Goal: Information Seeking & Learning: Find specific fact

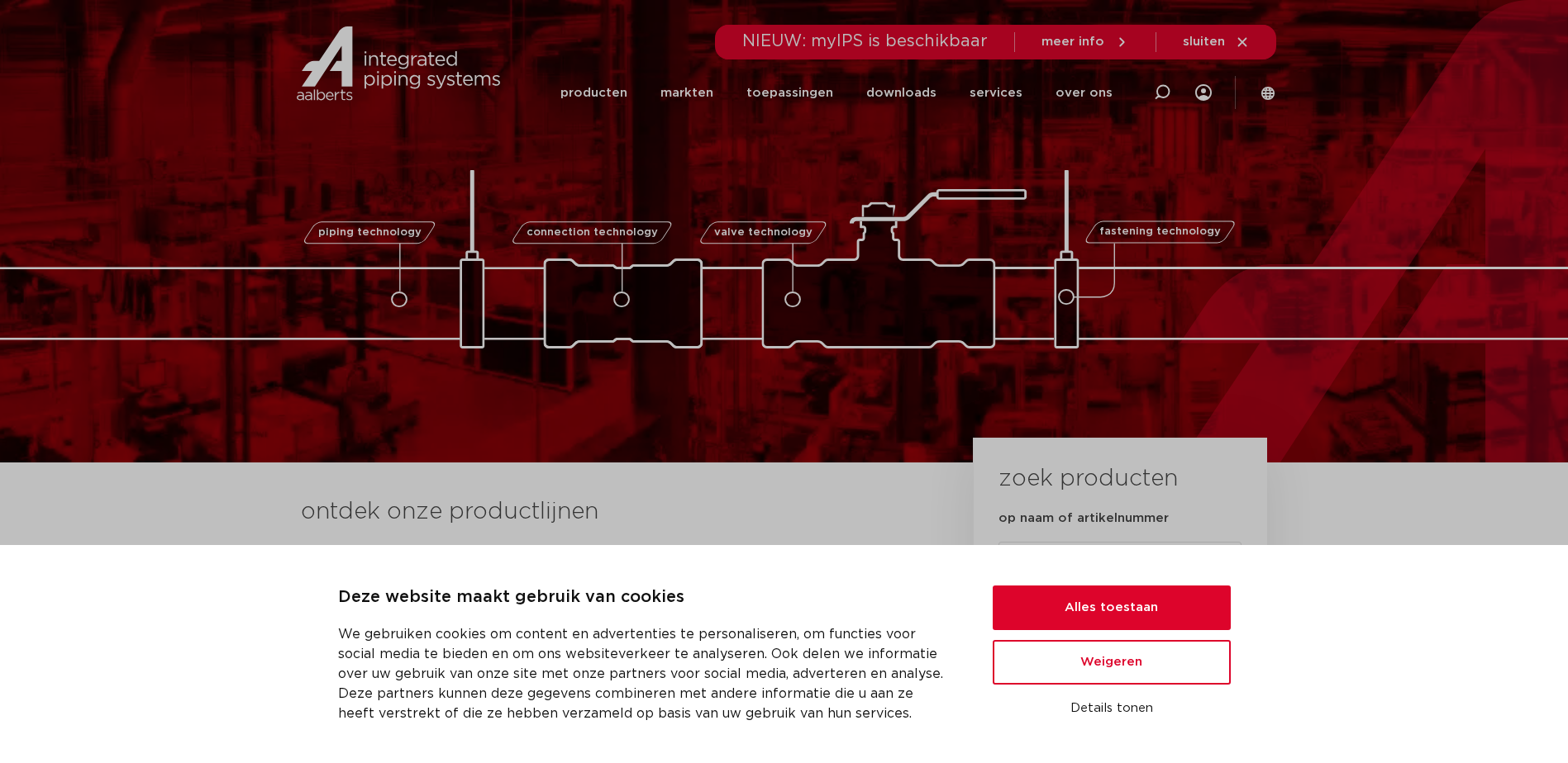
click at [1176, 98] on div at bounding box center [1162, 93] width 66 height 125
click at [1153, 91] on icon at bounding box center [1161, 94] width 23 height 23
click at [1157, 91] on icon at bounding box center [1162, 92] width 20 height 20
paste input "0493834"
type input "0493834"
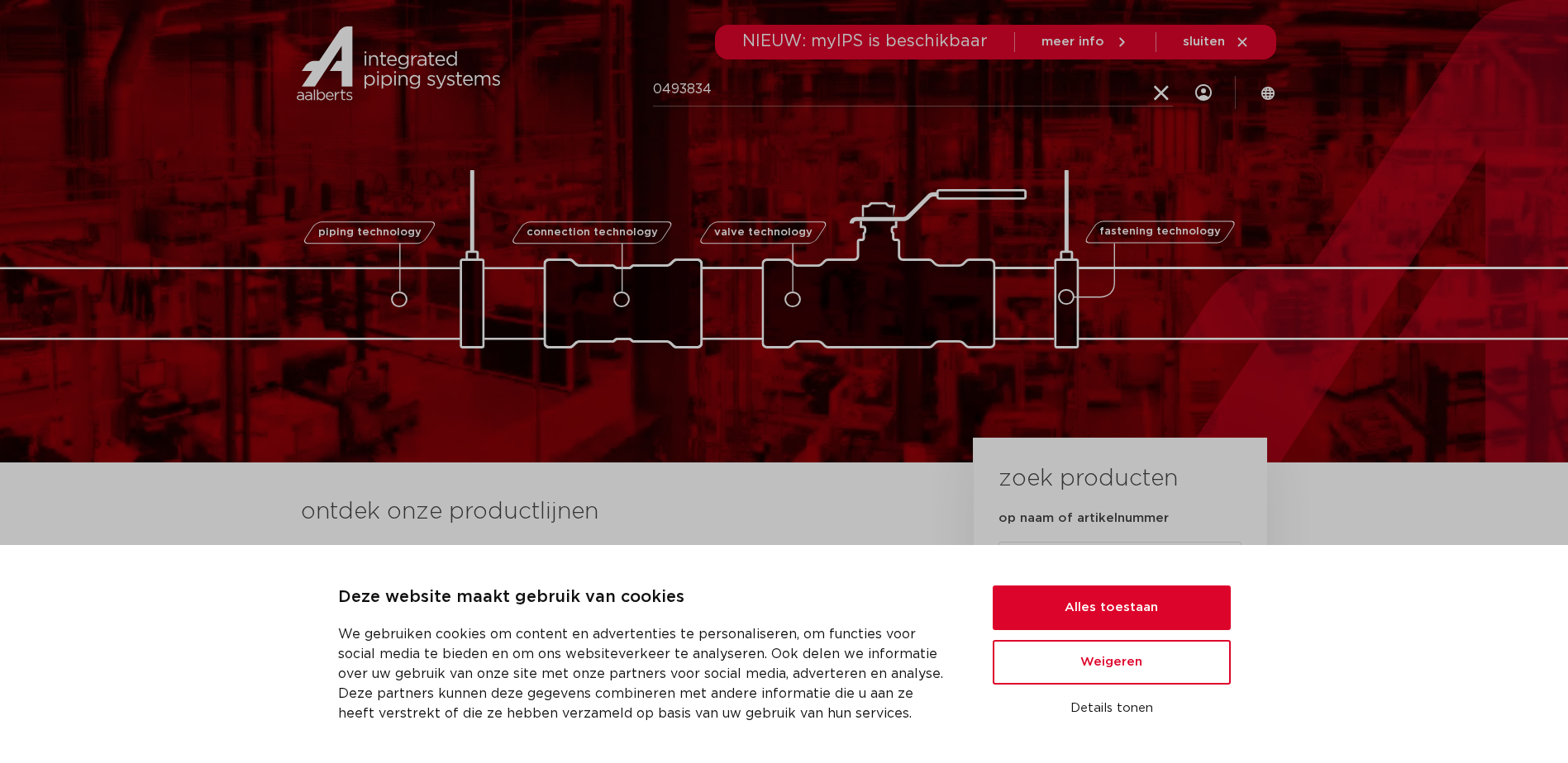
click button "Zoeken" at bounding box center [0, 0] width 0 height 0
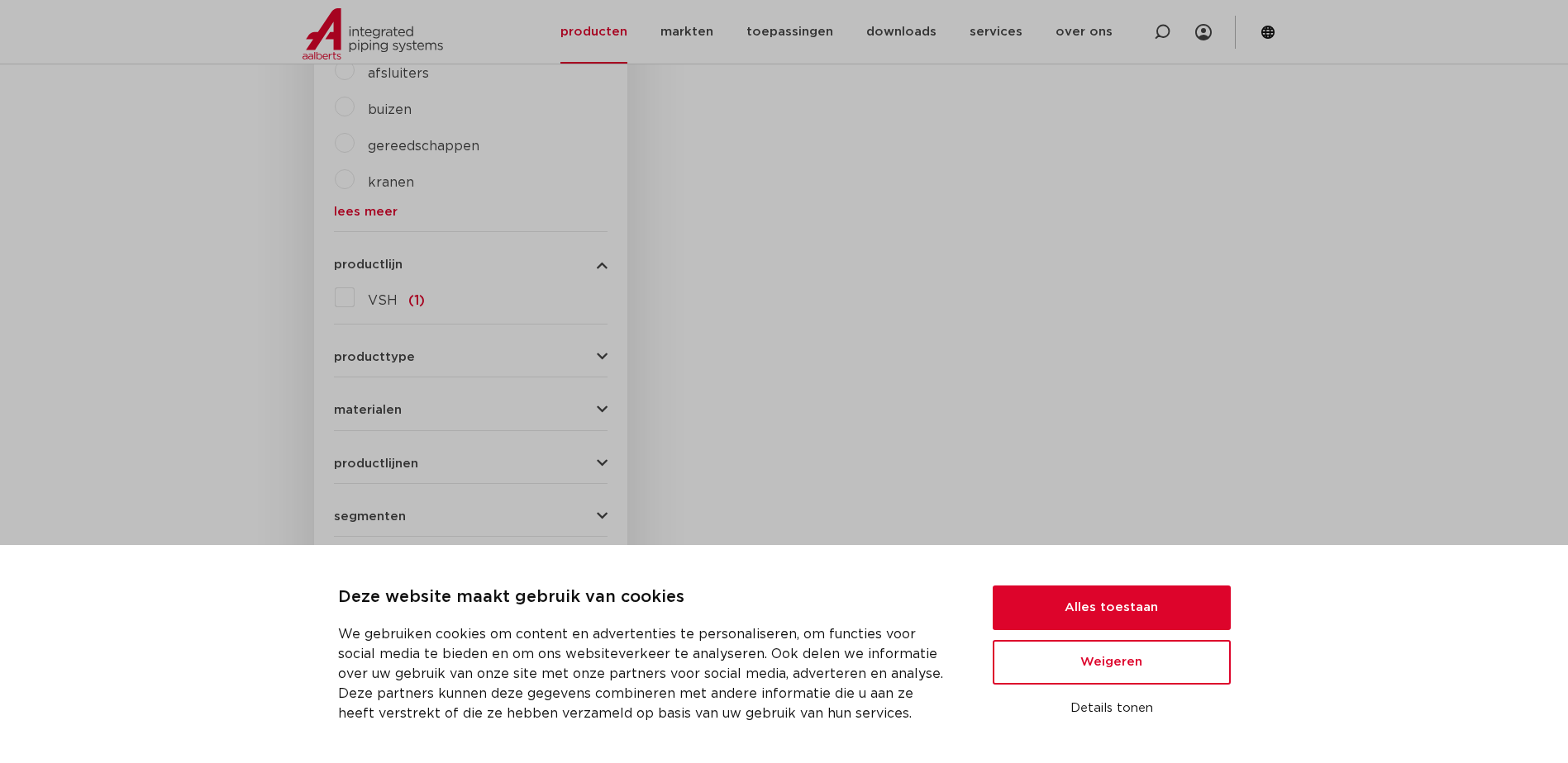
scroll to position [330, 0]
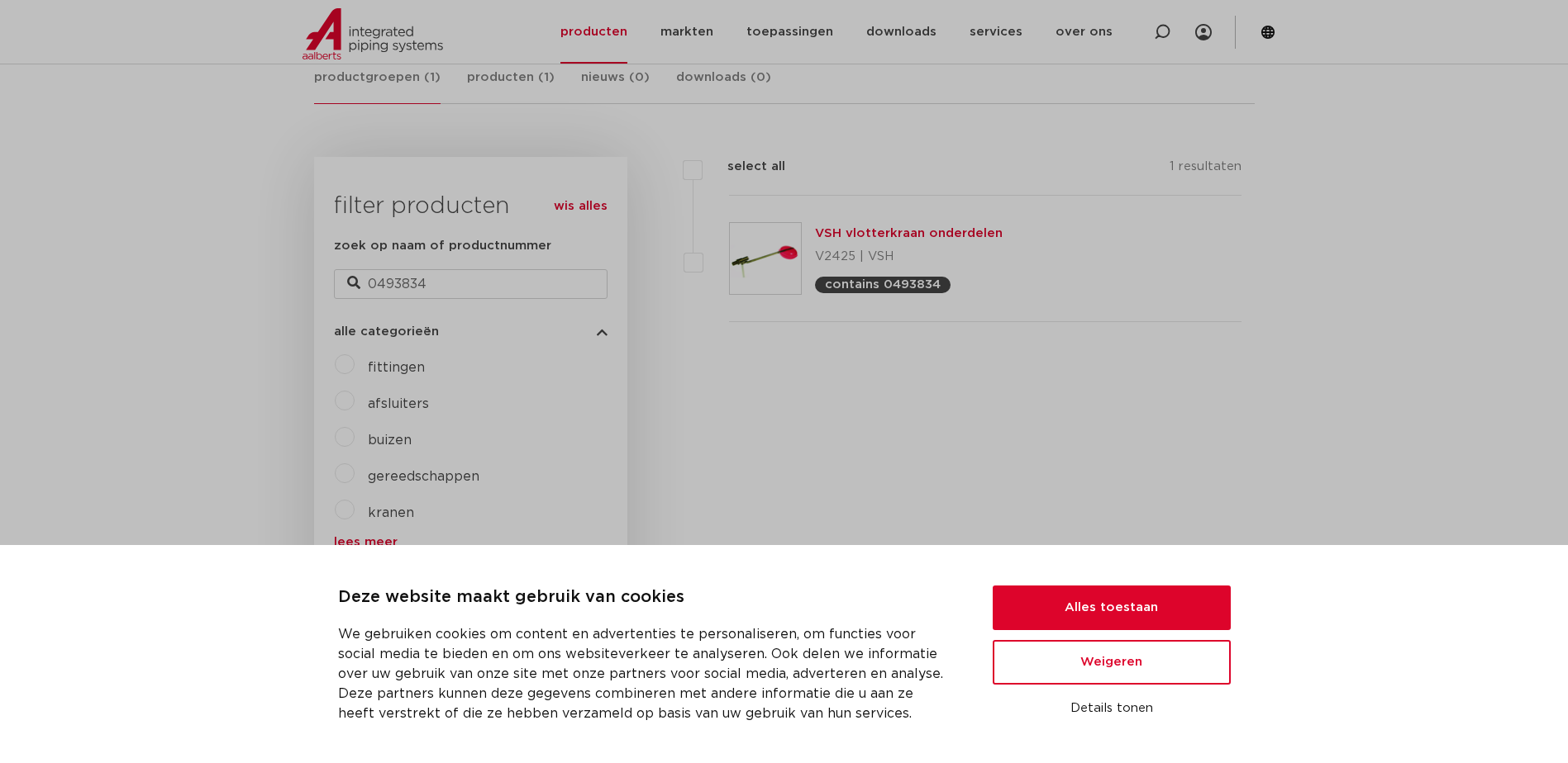
click at [799, 245] on img at bounding box center [765, 258] width 71 height 71
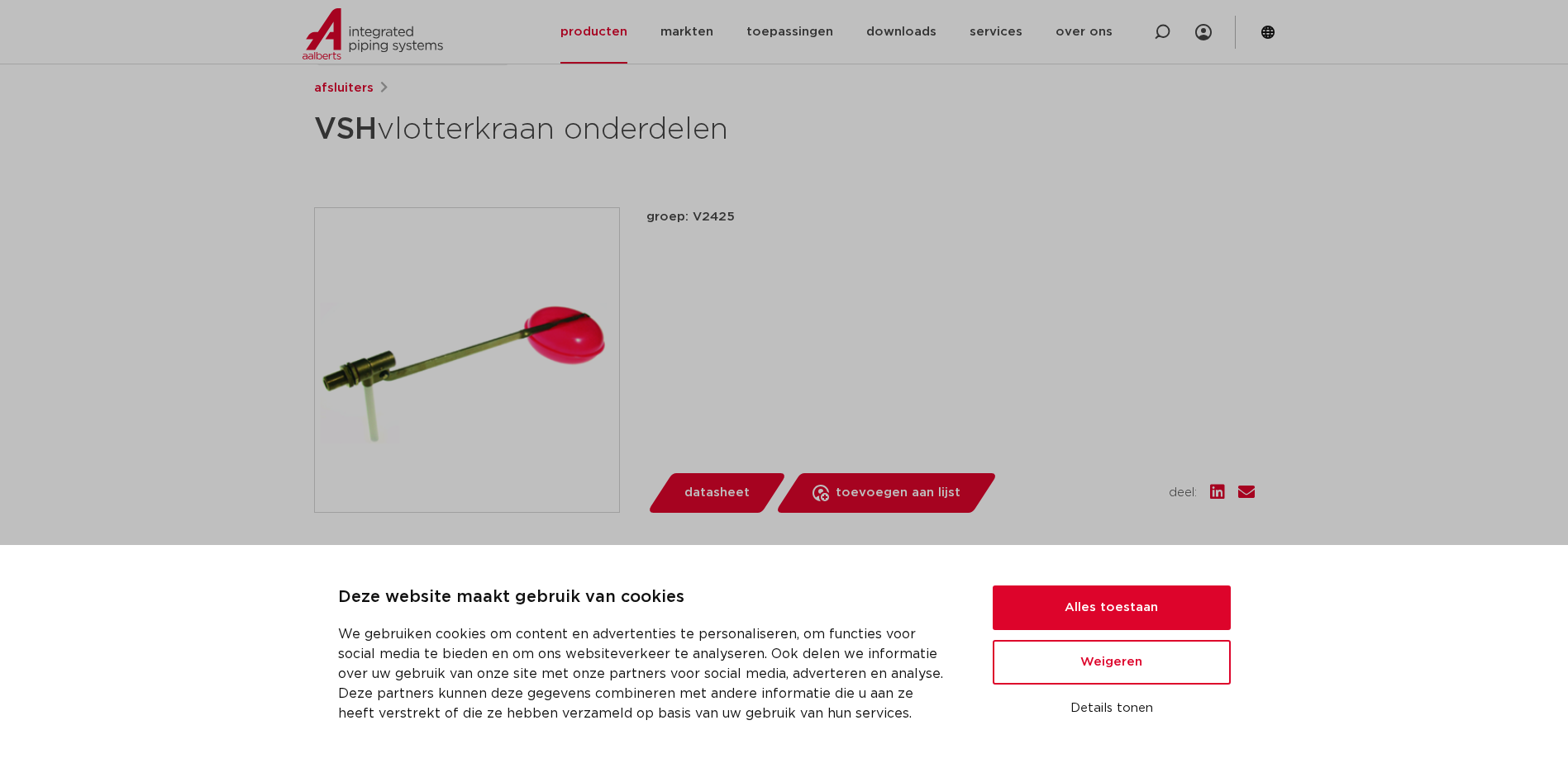
scroll to position [495, 0]
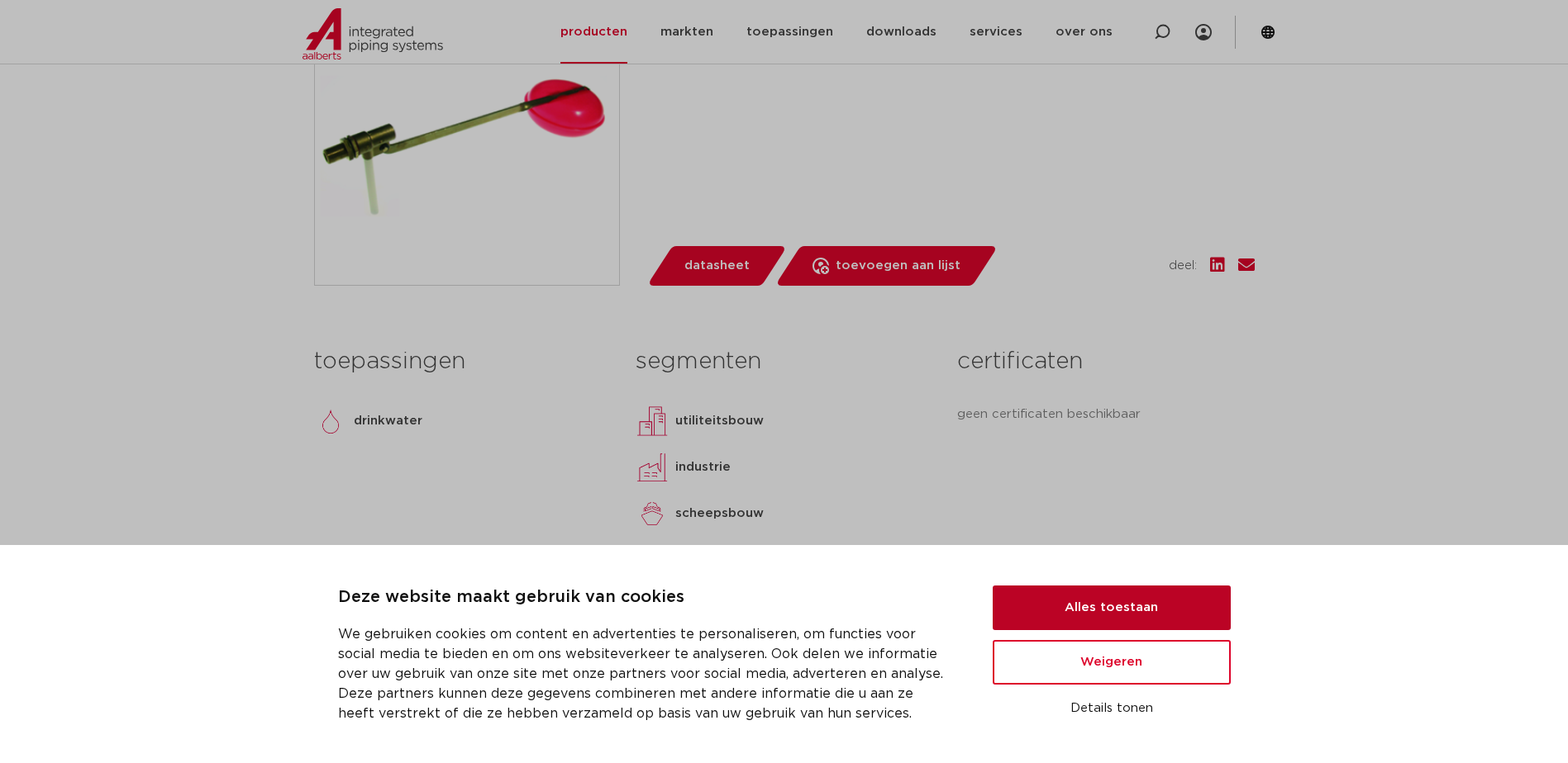
click at [1078, 612] on button "Alles toestaan" at bounding box center [1111, 608] width 238 height 45
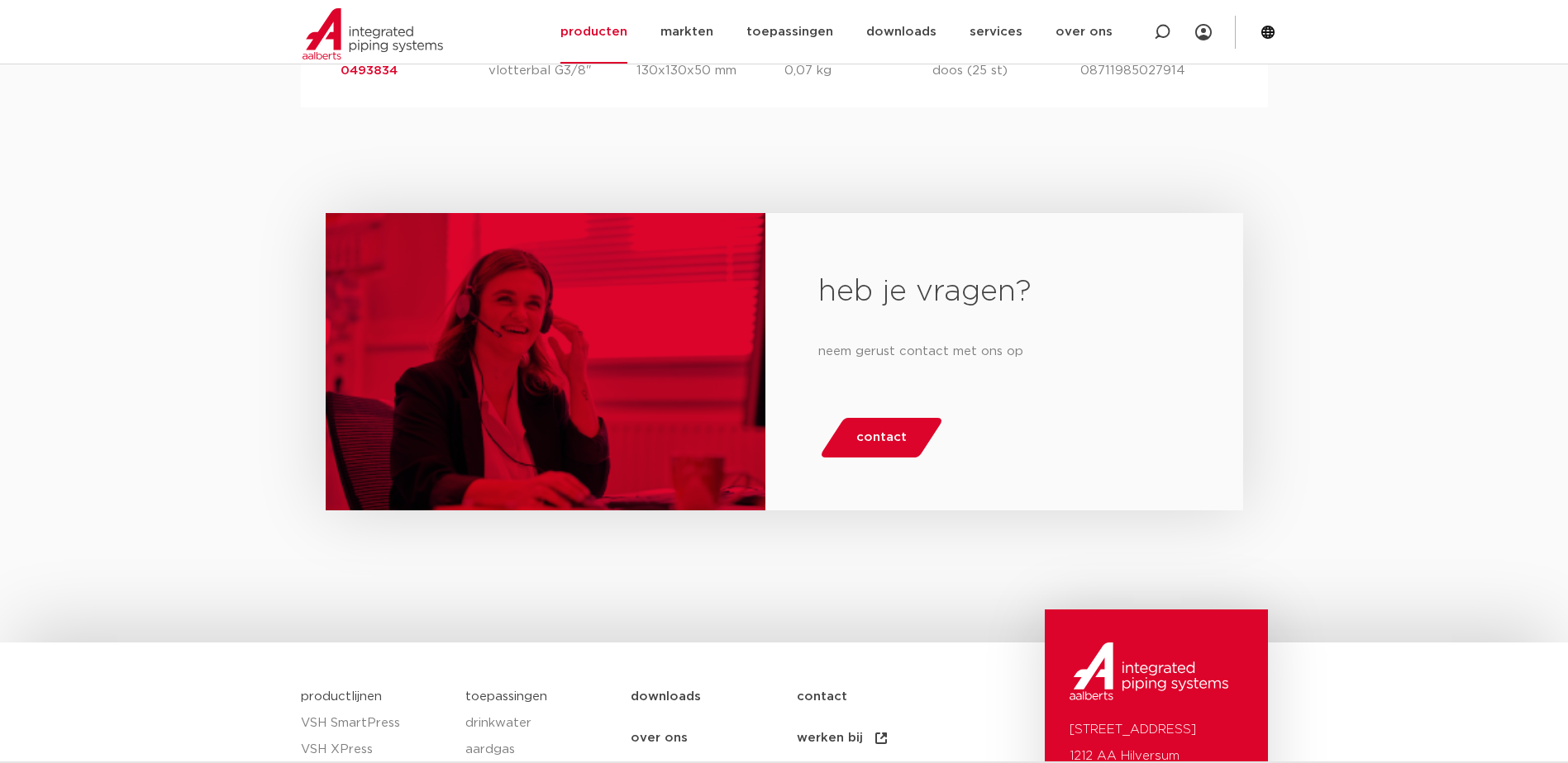
scroll to position [991, 0]
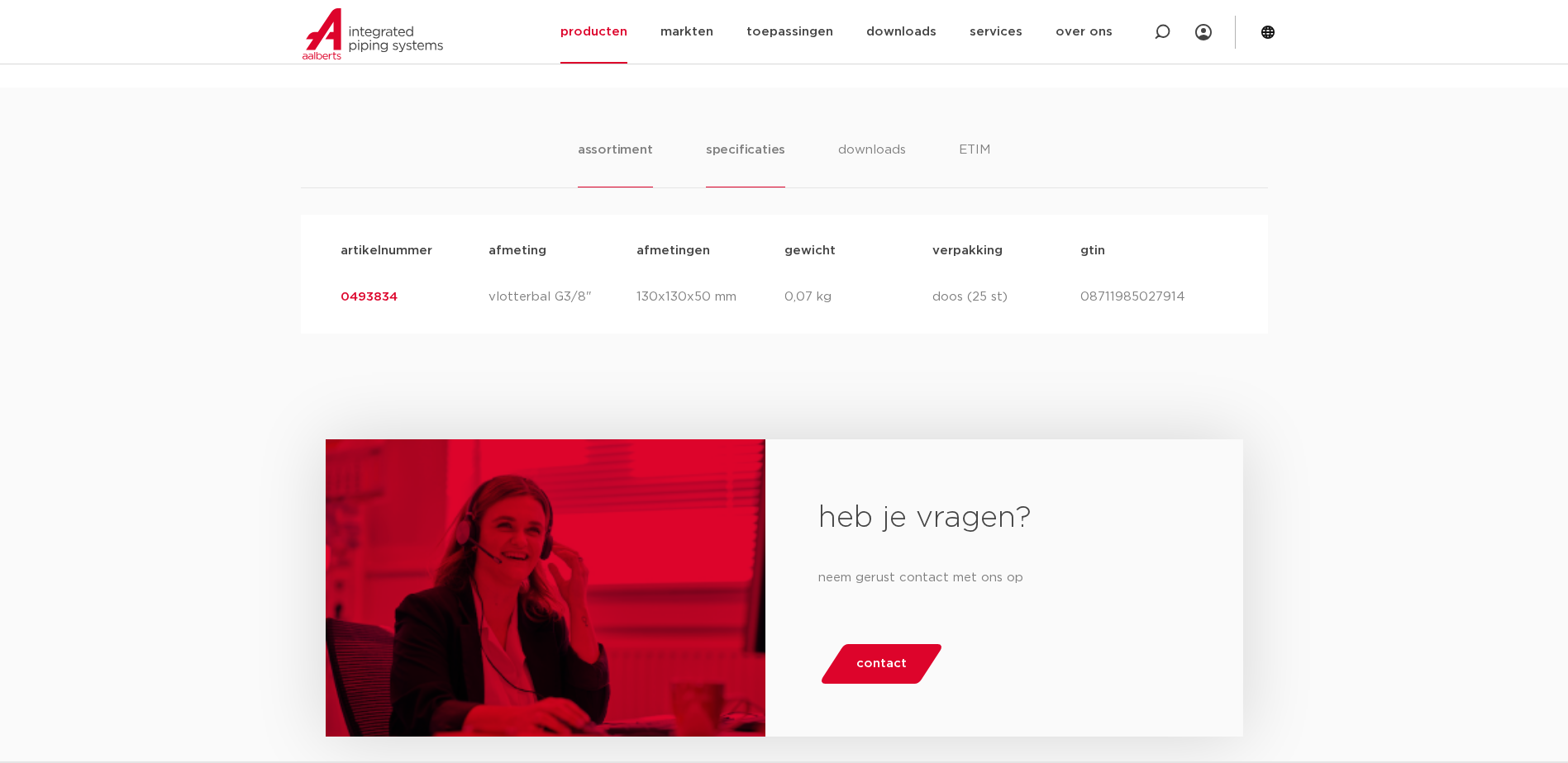
click at [748, 154] on li "specificaties" at bounding box center [745, 164] width 79 height 47
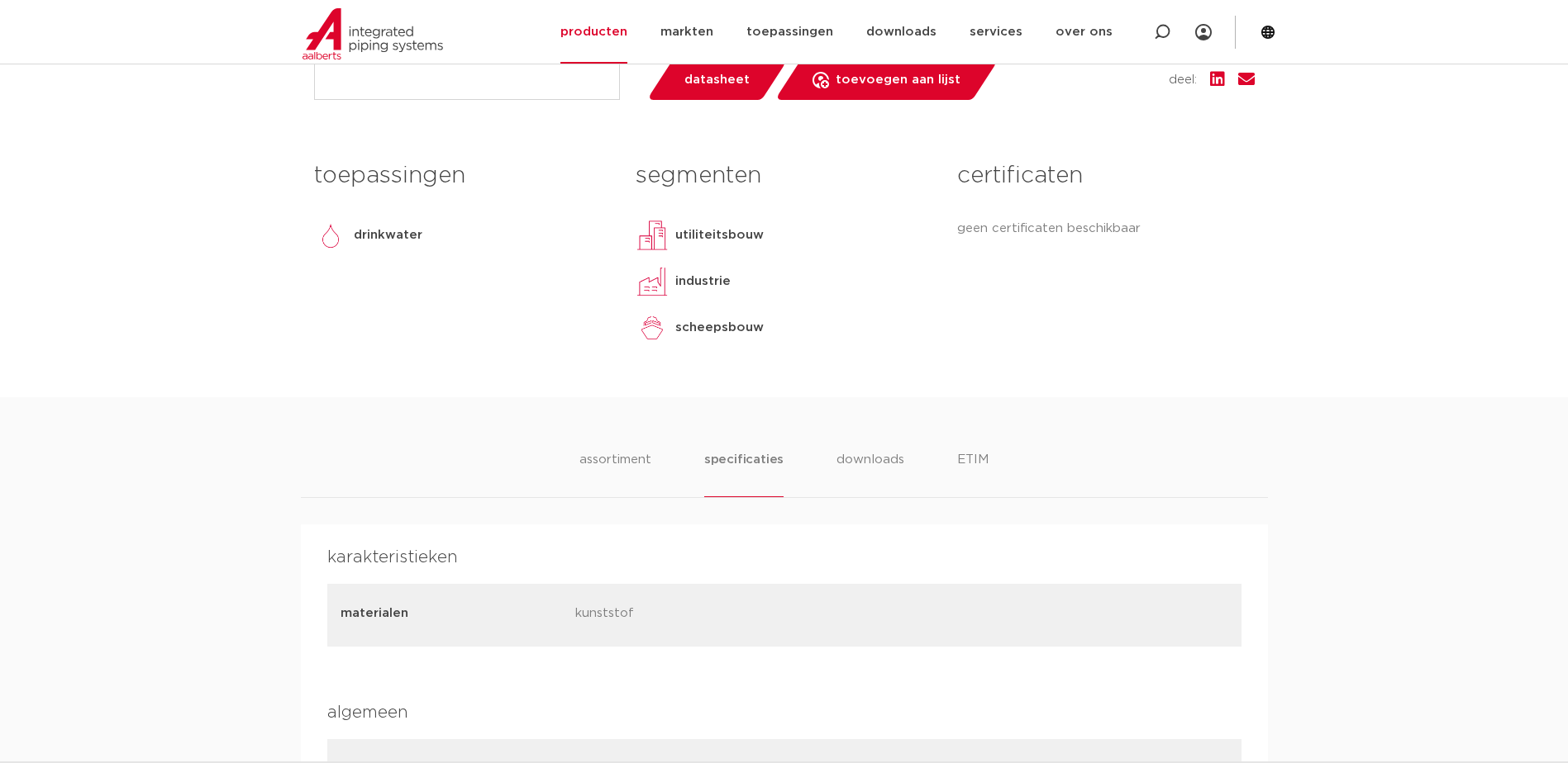
scroll to position [606, 0]
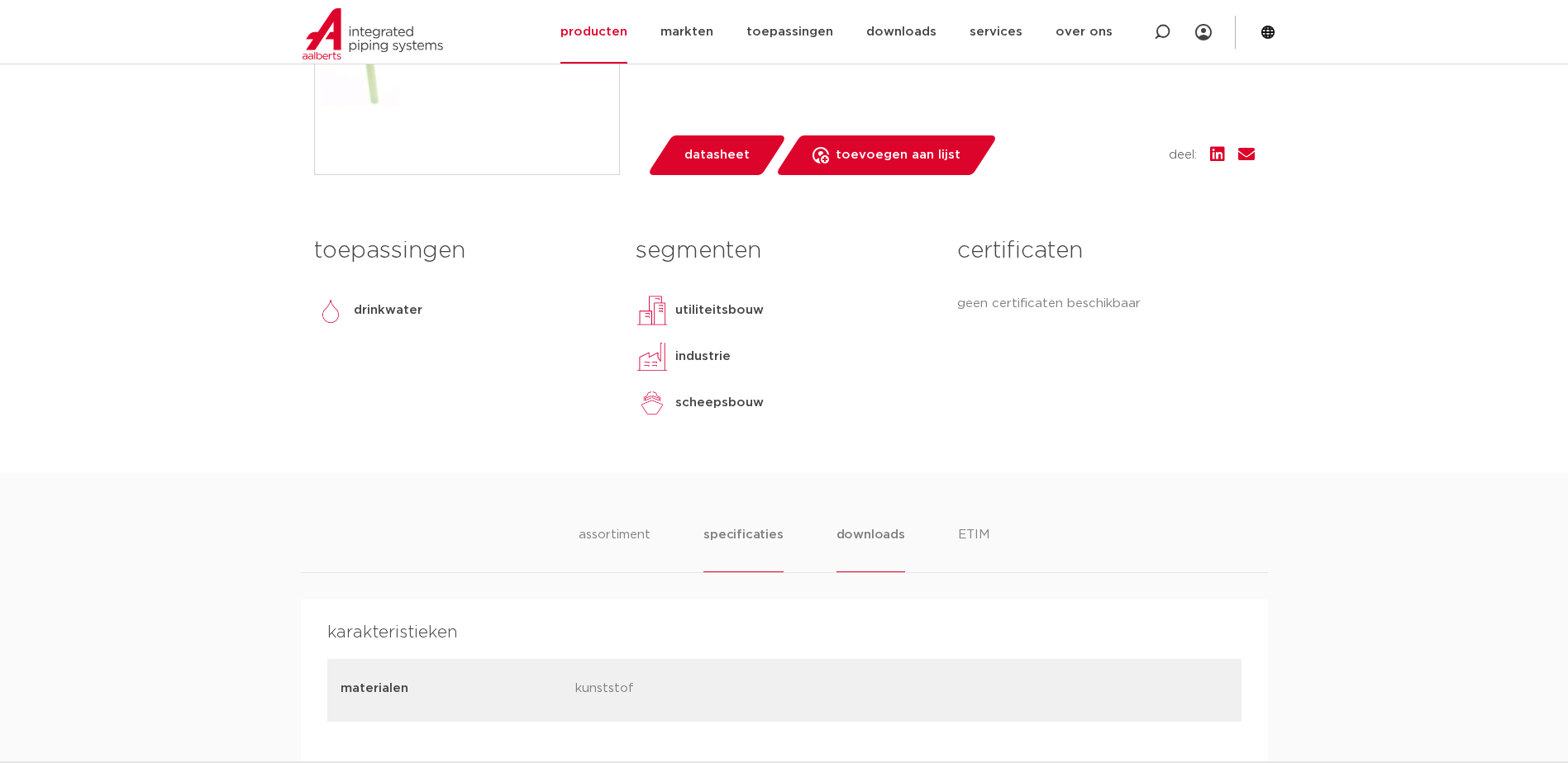
click at [856, 548] on li "downloads" at bounding box center [871, 548] width 69 height 47
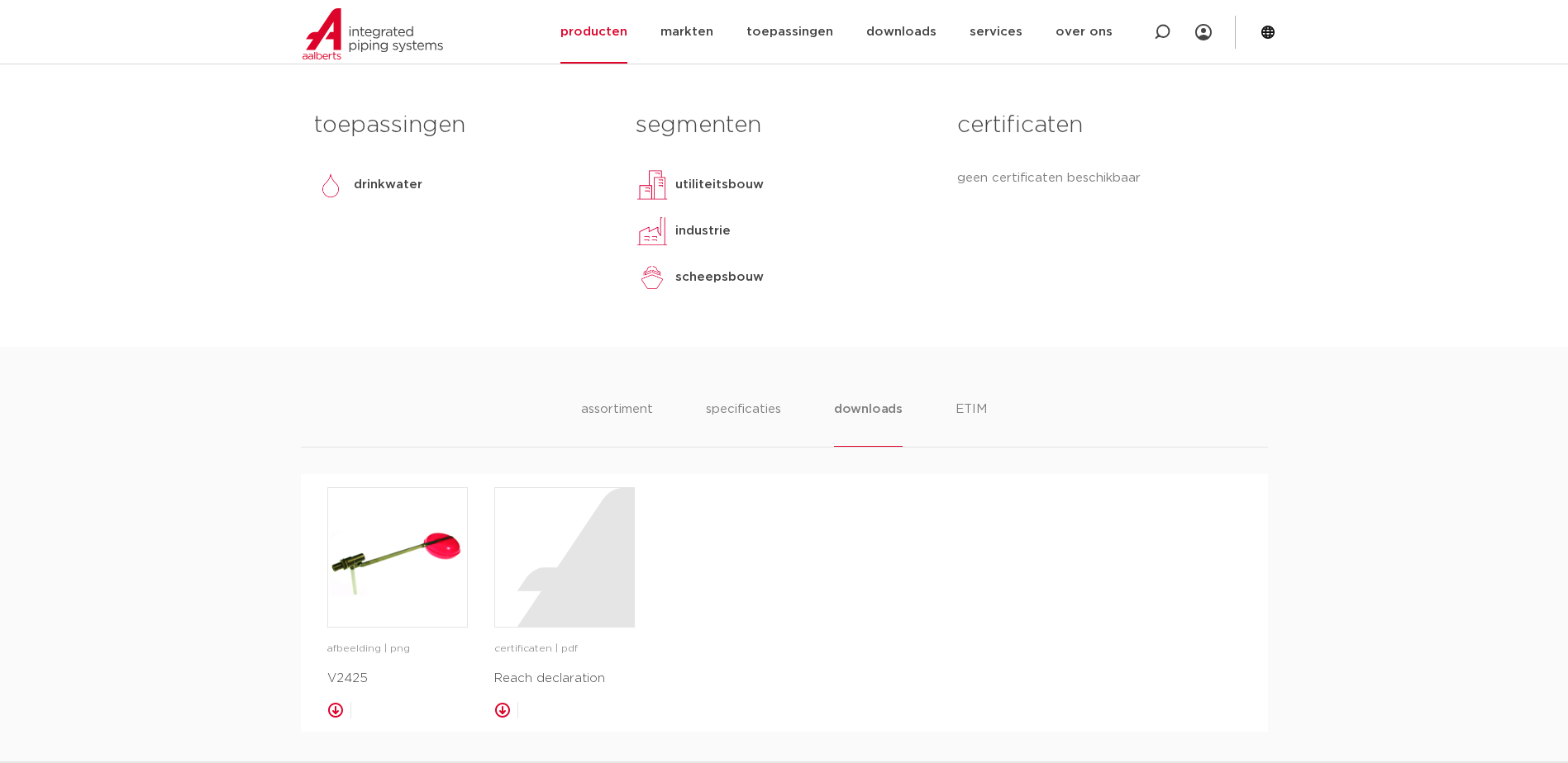
scroll to position [936, 0]
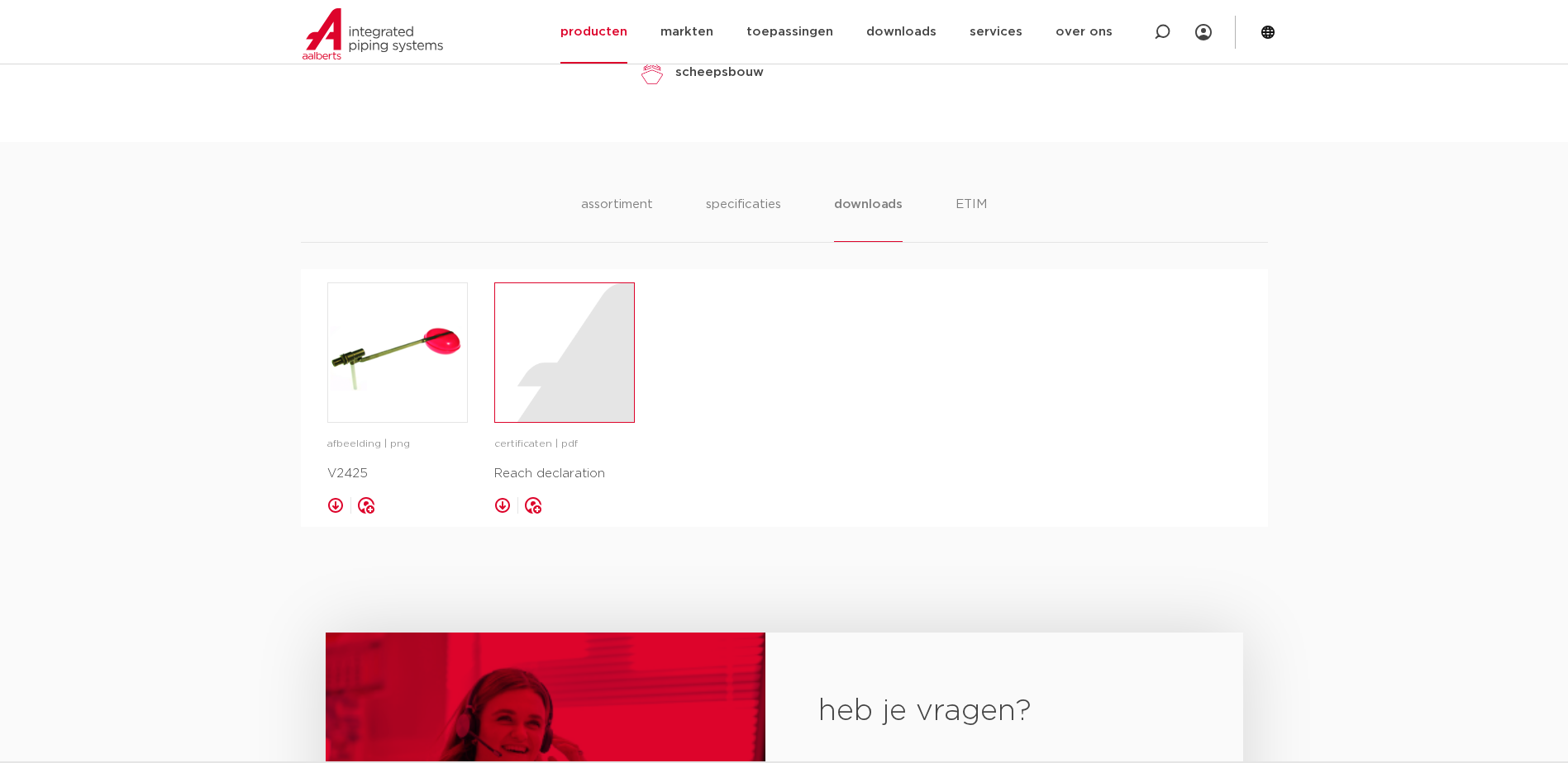
click at [617, 366] on div at bounding box center [565, 353] width 139 height 139
click at [943, 219] on ul "assortiment specificaties downloads ETIM" at bounding box center [784, 218] width 406 height 47
click at [963, 214] on li "ETIM" at bounding box center [971, 218] width 30 height 47
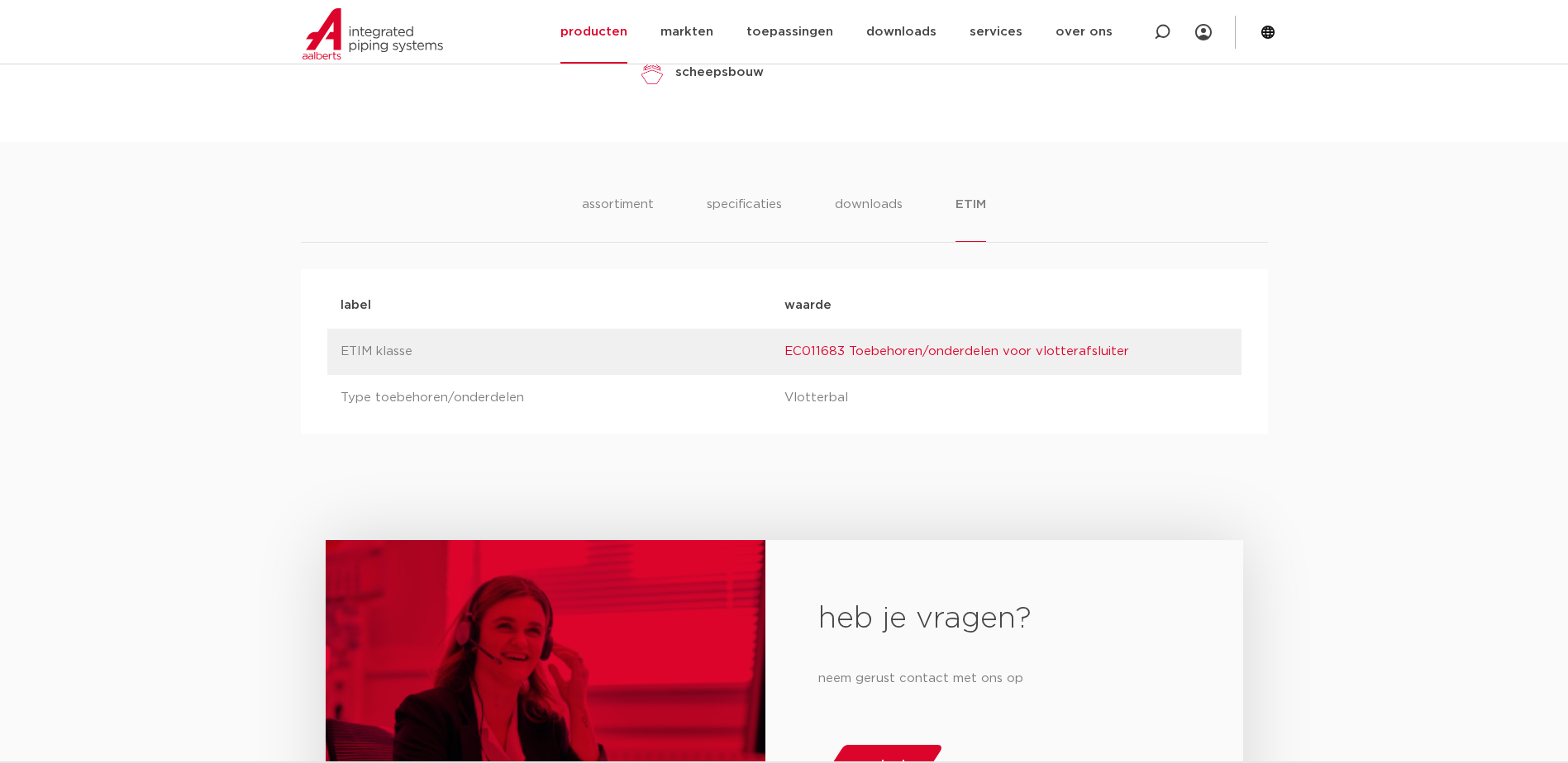
click at [839, 354] on link "EC011683 Toebehoren/onderdelen voor vlotterafsluiter" at bounding box center [956, 351] width 344 height 12
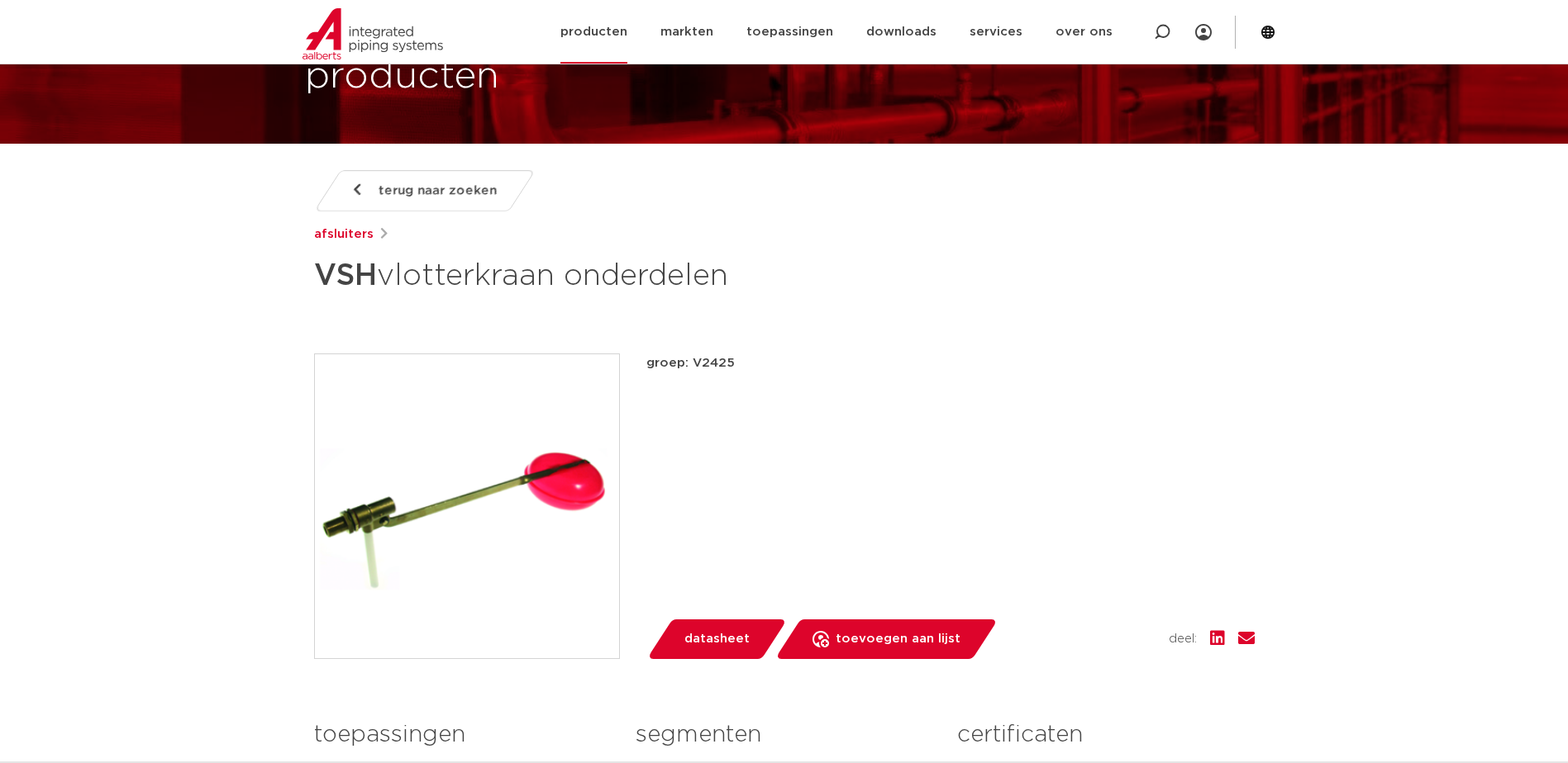
scroll to position [0, 0]
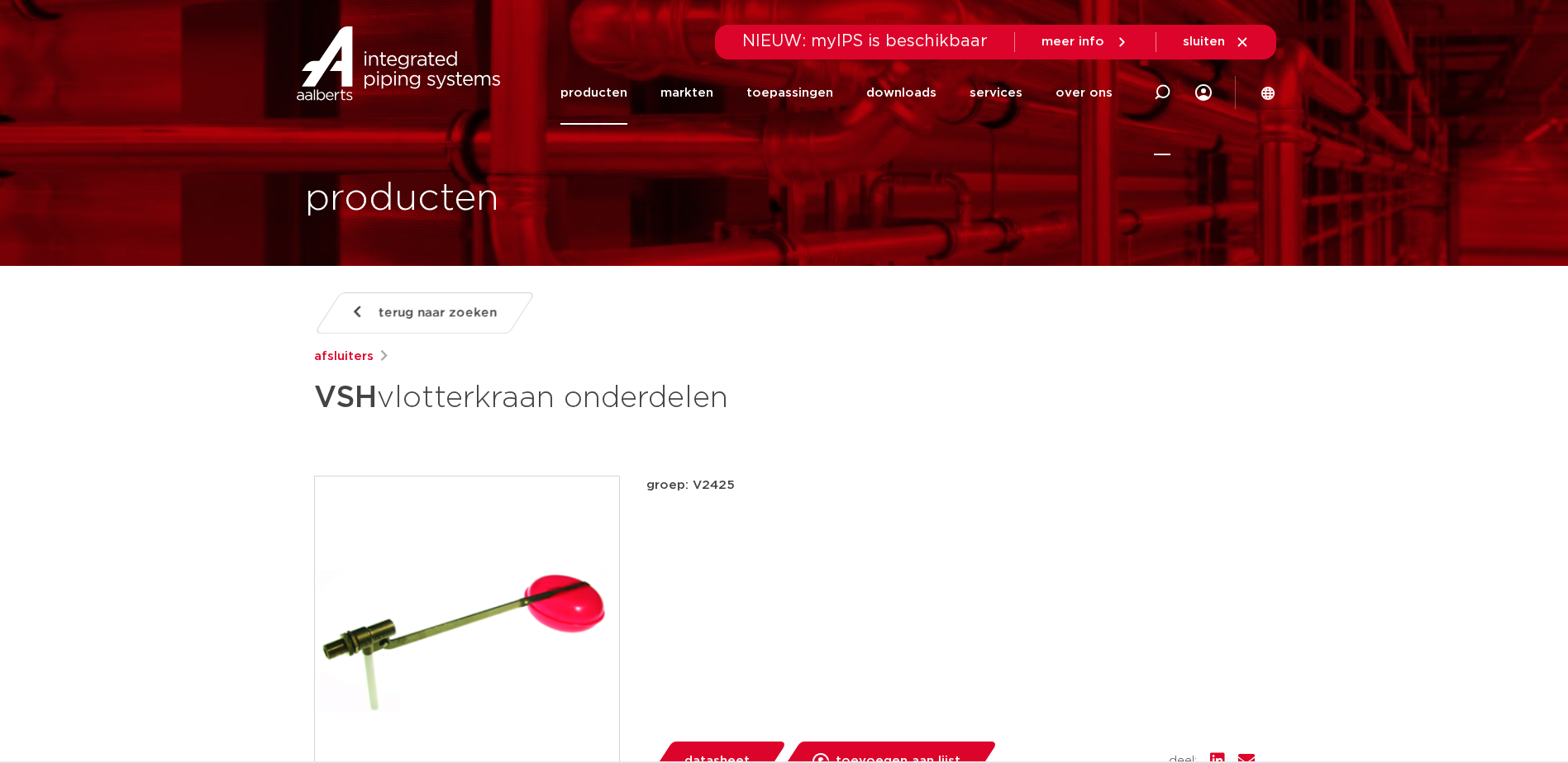
click at [1164, 89] on icon at bounding box center [1162, 92] width 16 height 16
paste input "0493625"
type input "0493625"
click button "Zoeken" at bounding box center [0, 0] width 0 height 0
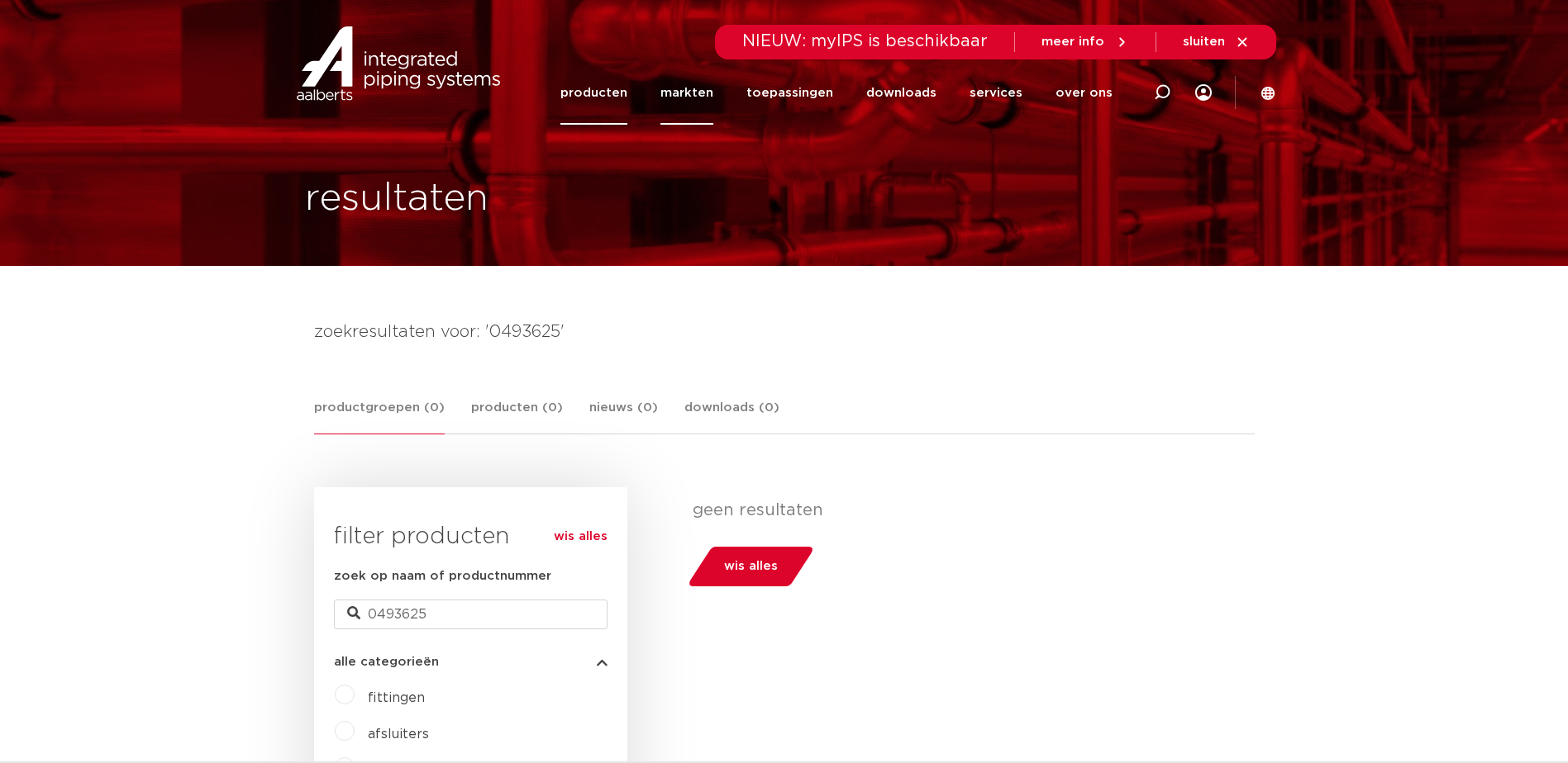
click at [710, 97] on link "markten" at bounding box center [687, 93] width 53 height 64
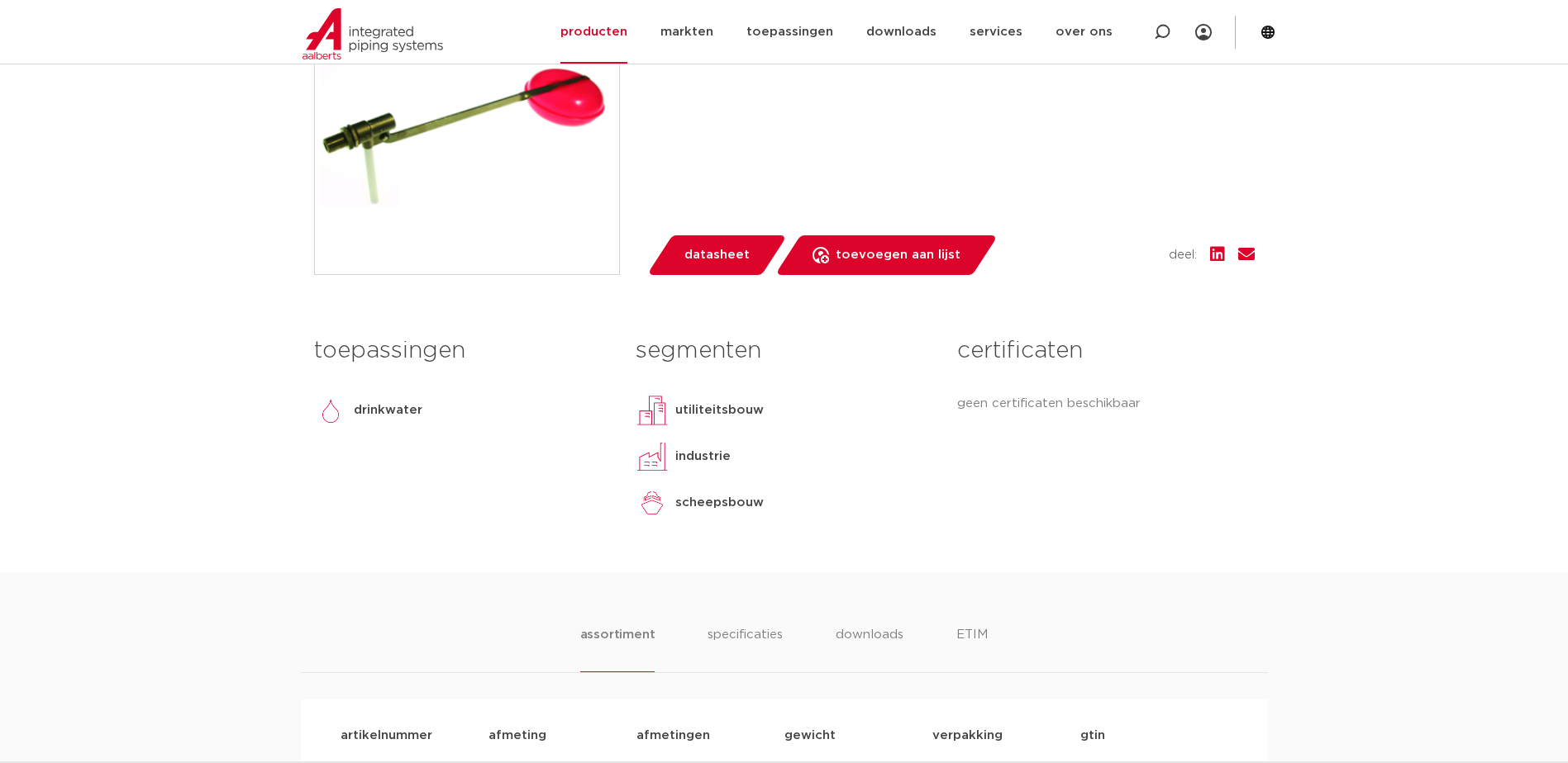
scroll to position [578, 0]
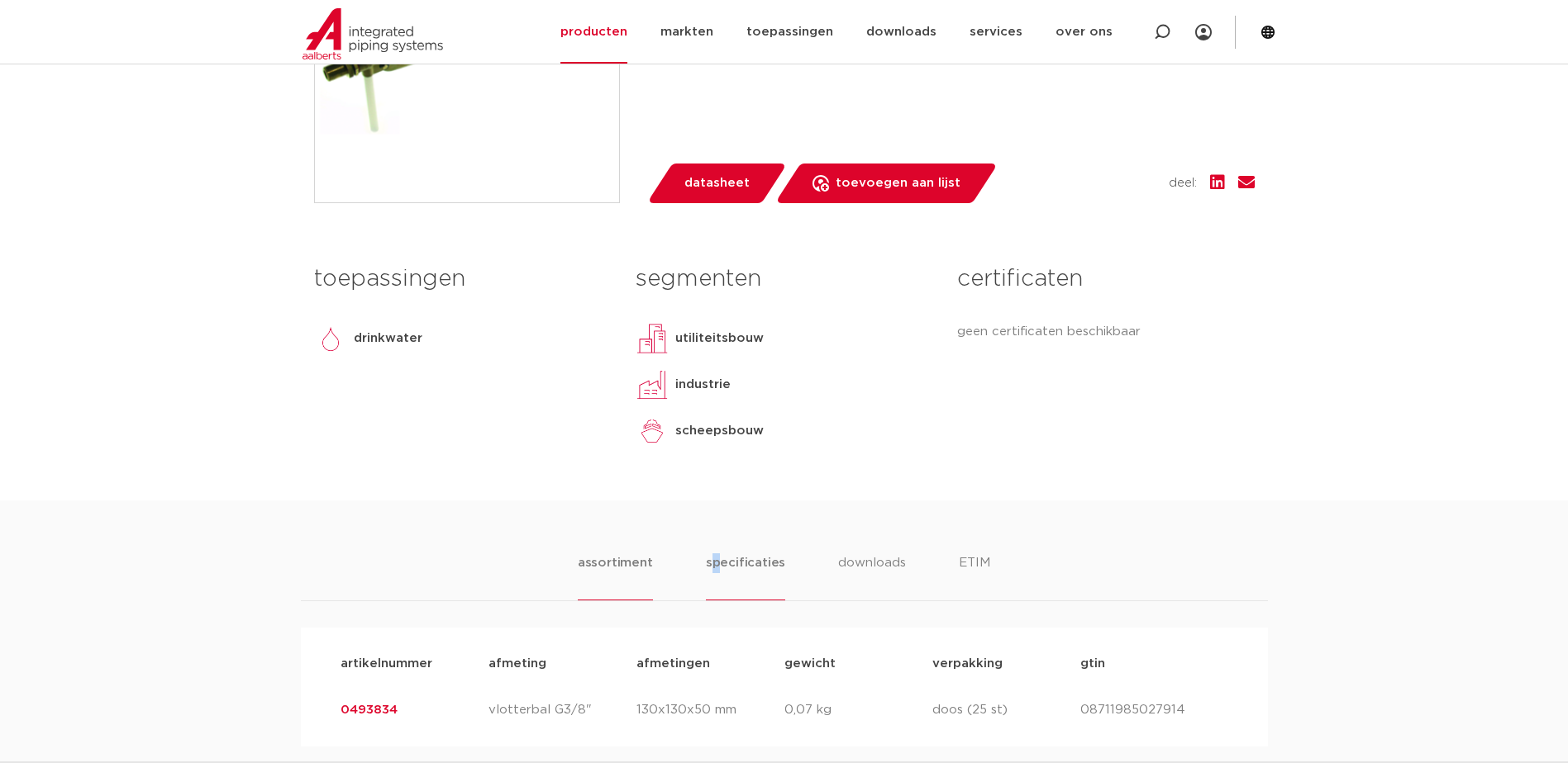
click at [719, 566] on li "specificaties" at bounding box center [745, 577] width 79 height 47
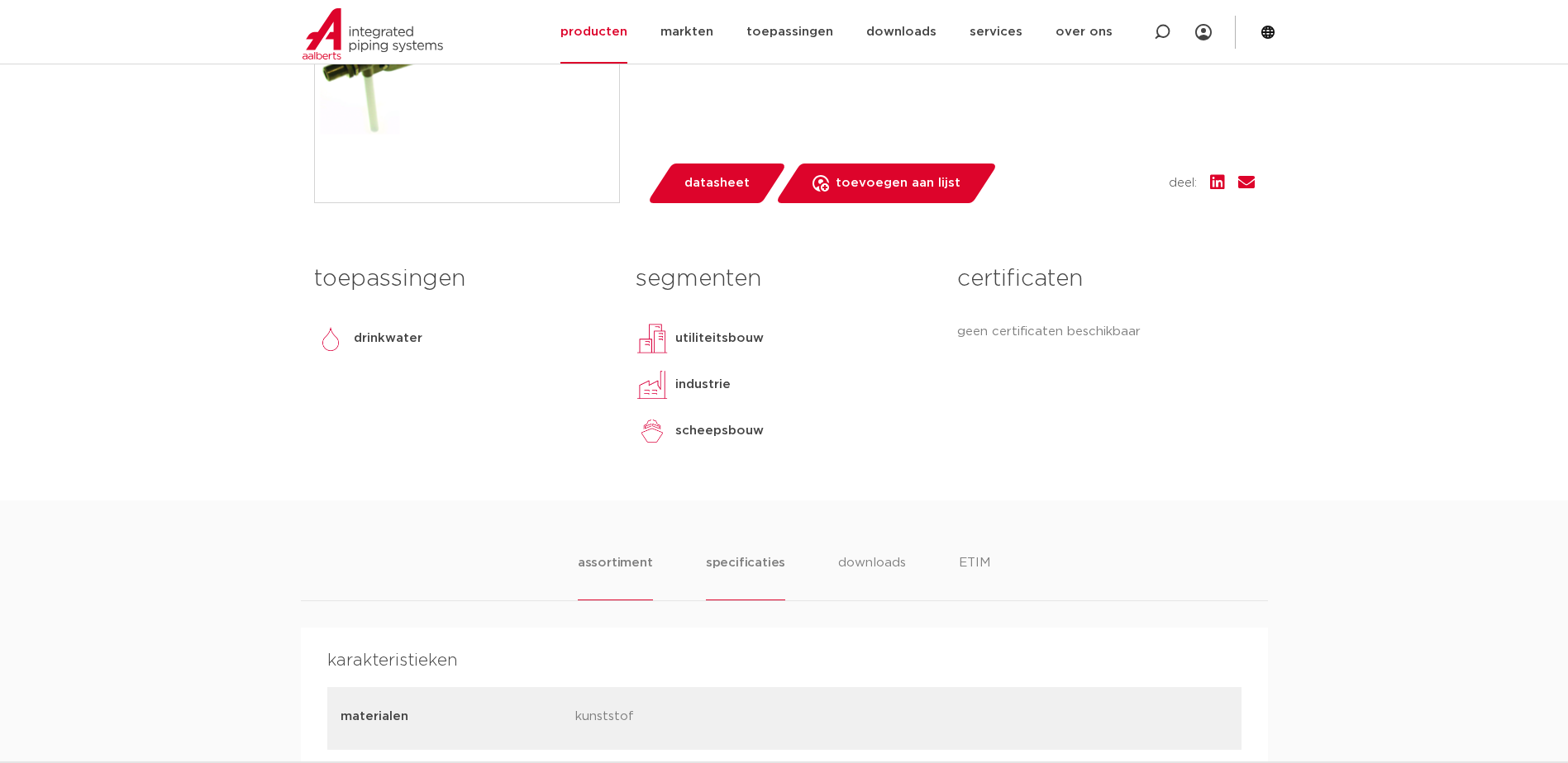
drag, startPoint x: 719, startPoint y: 566, endPoint x: 586, endPoint y: 577, distance: 133.5
click at [586, 577] on li "assortiment" at bounding box center [616, 577] width 76 height 47
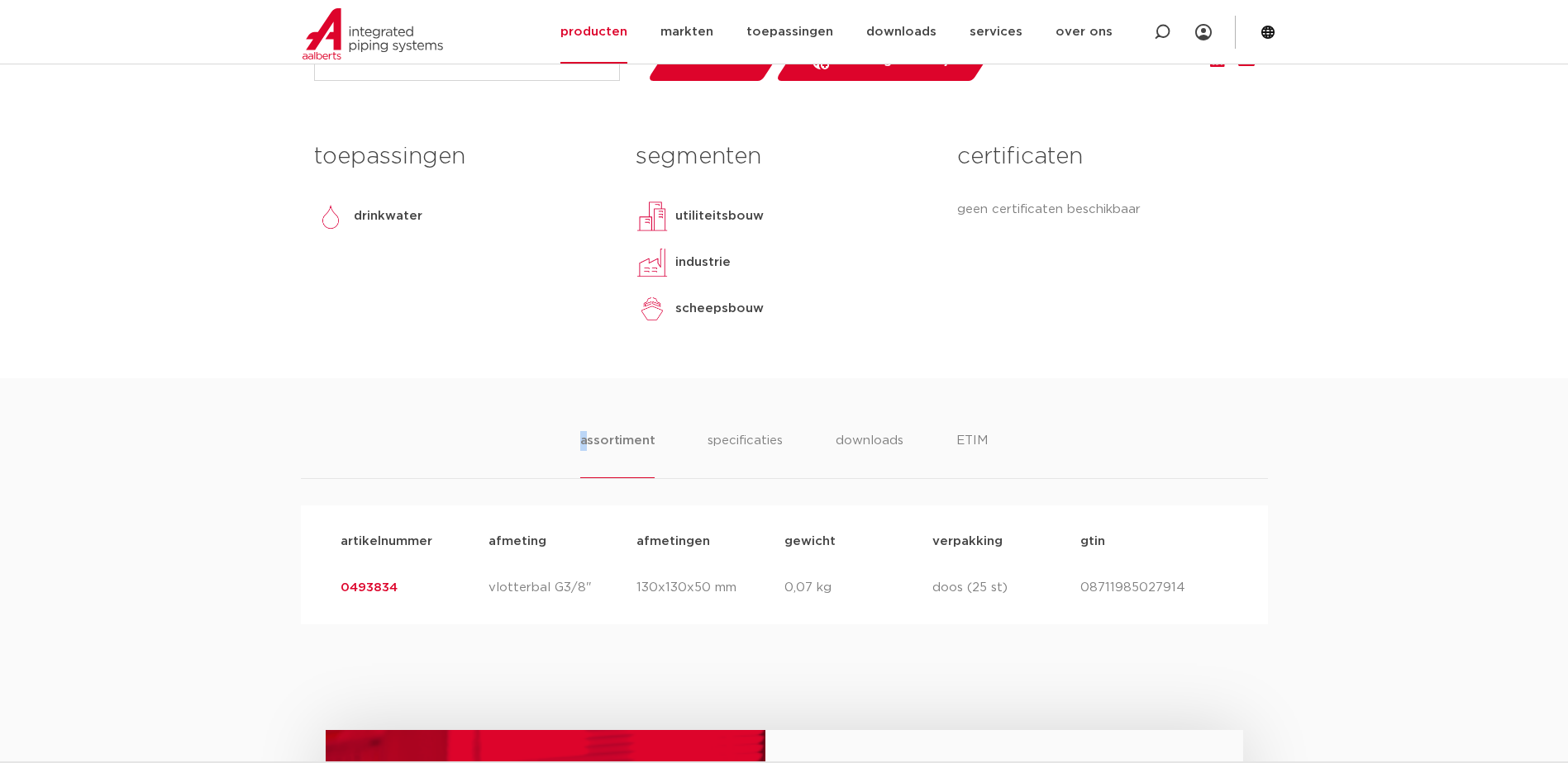
scroll to position [909, 0]
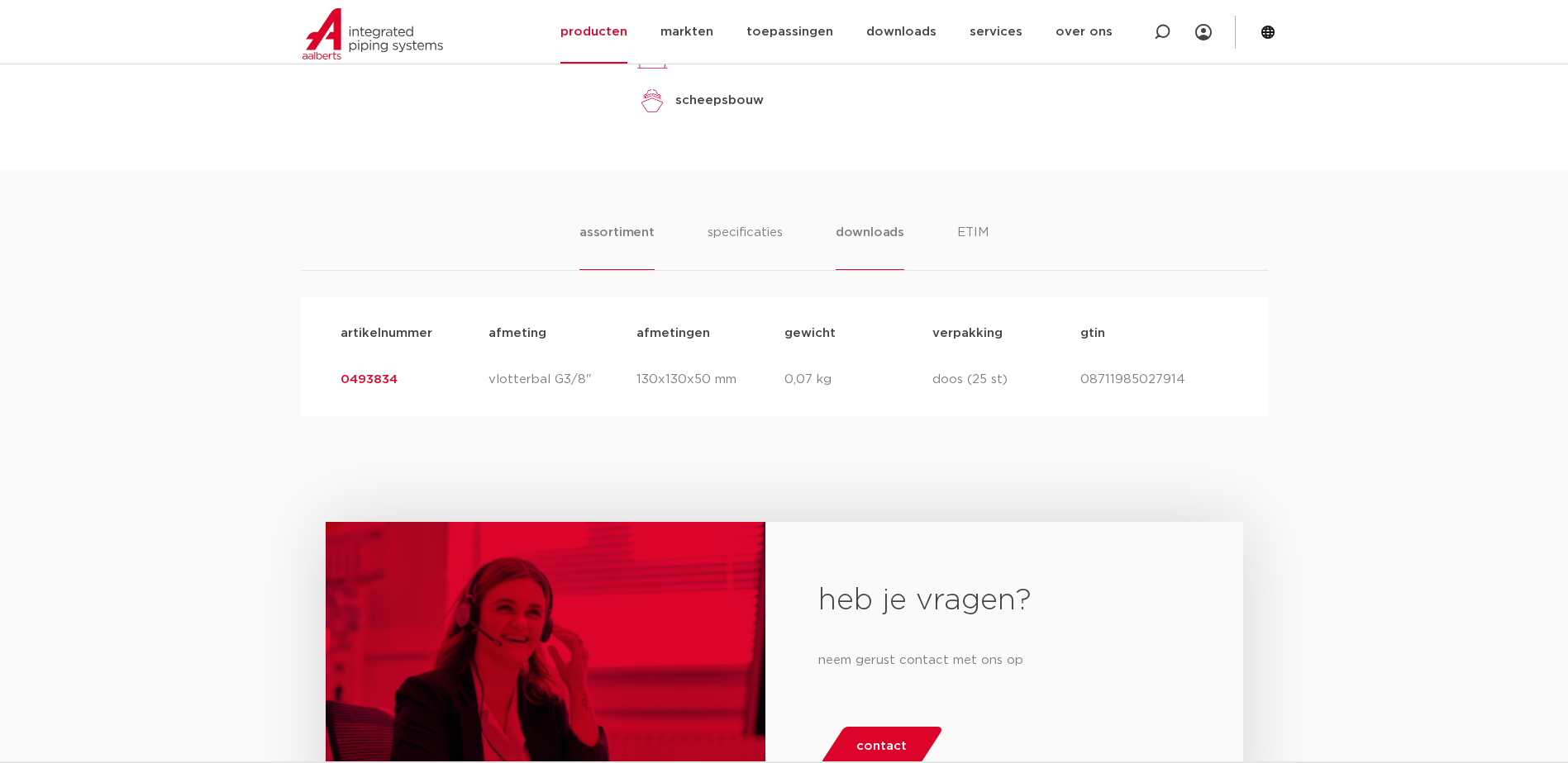
click at [854, 226] on li "downloads" at bounding box center [870, 246] width 69 height 47
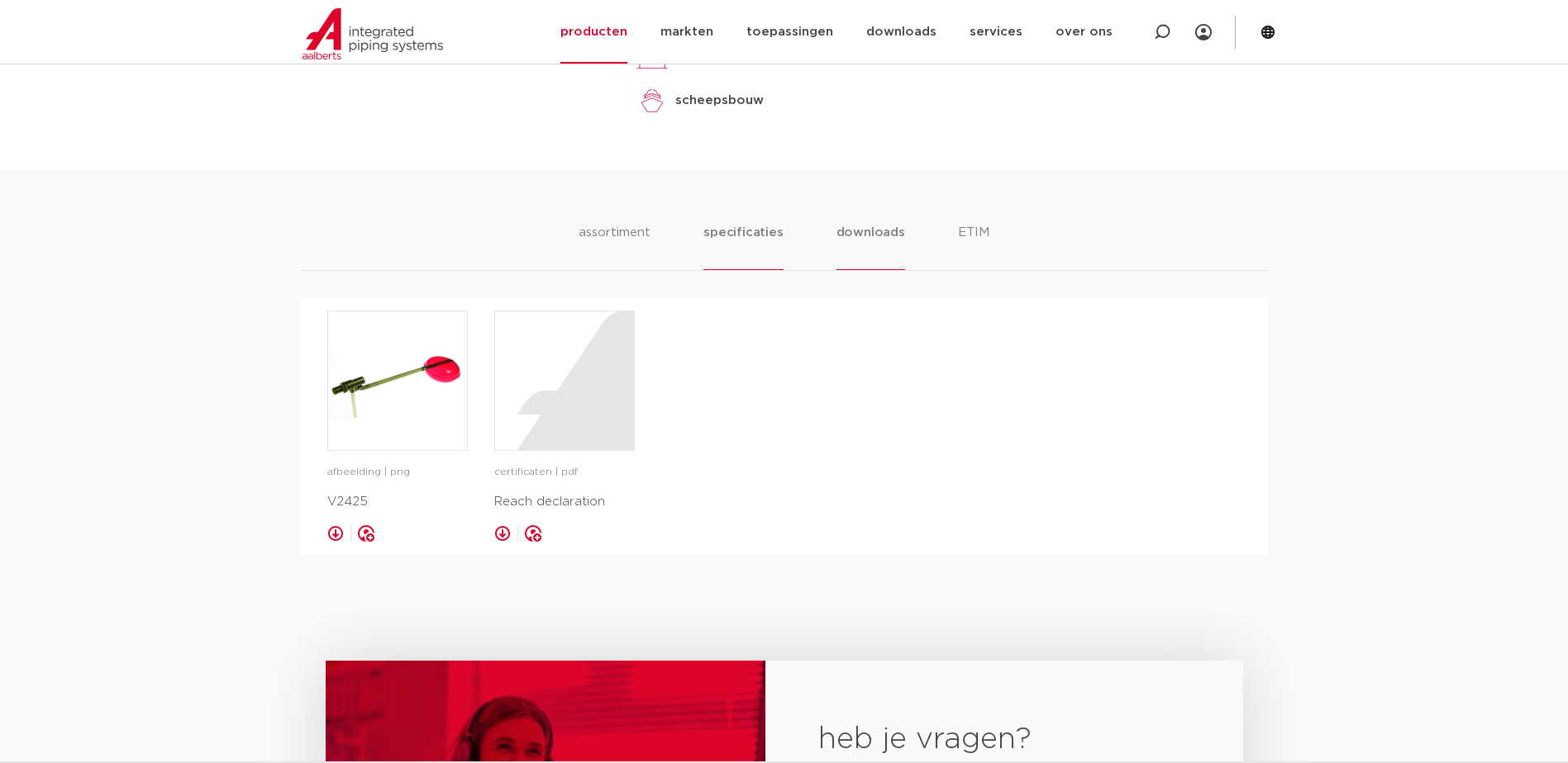
click at [731, 240] on li "specificaties" at bounding box center [743, 246] width 79 height 47
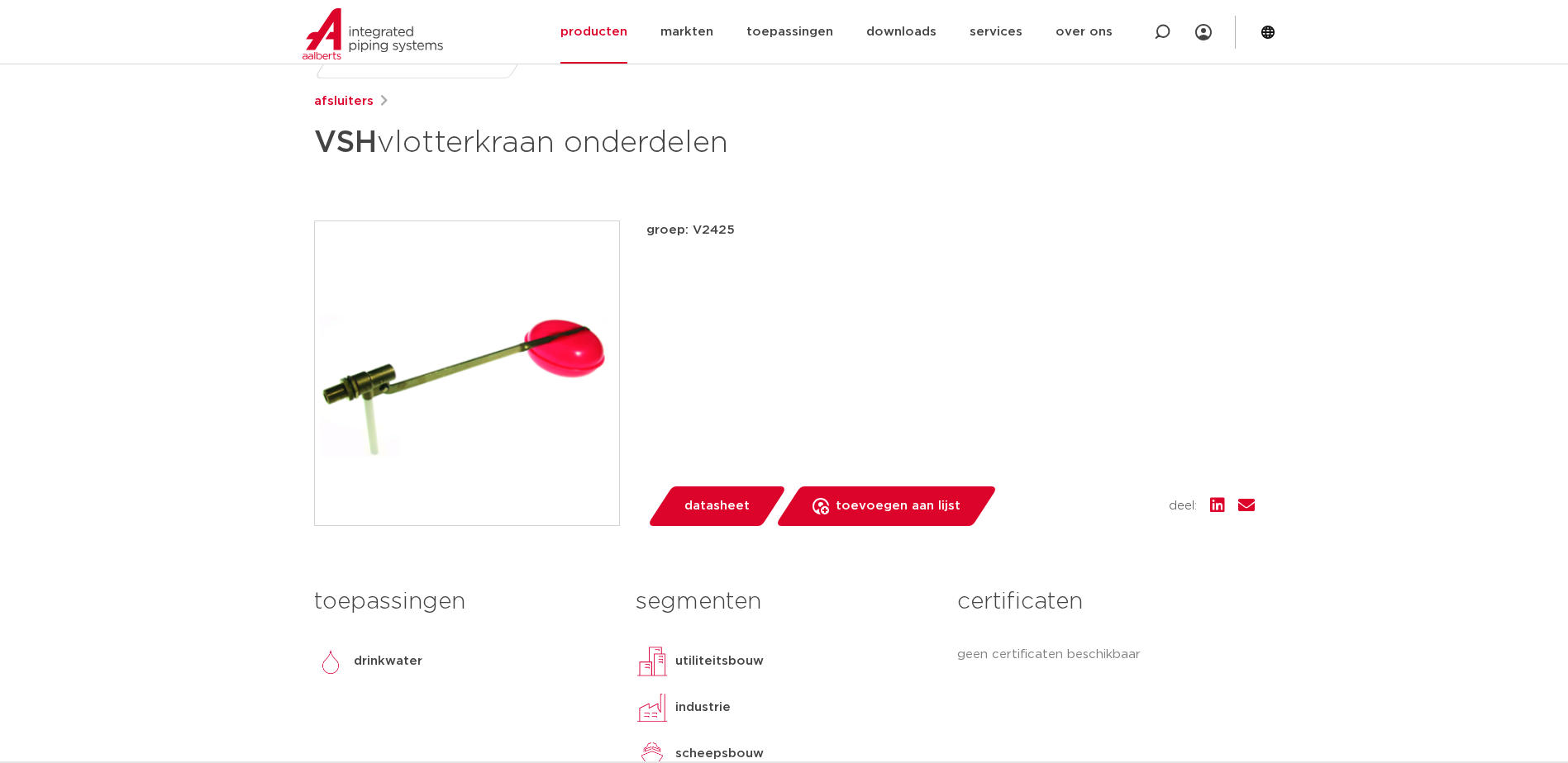
scroll to position [165, 0]
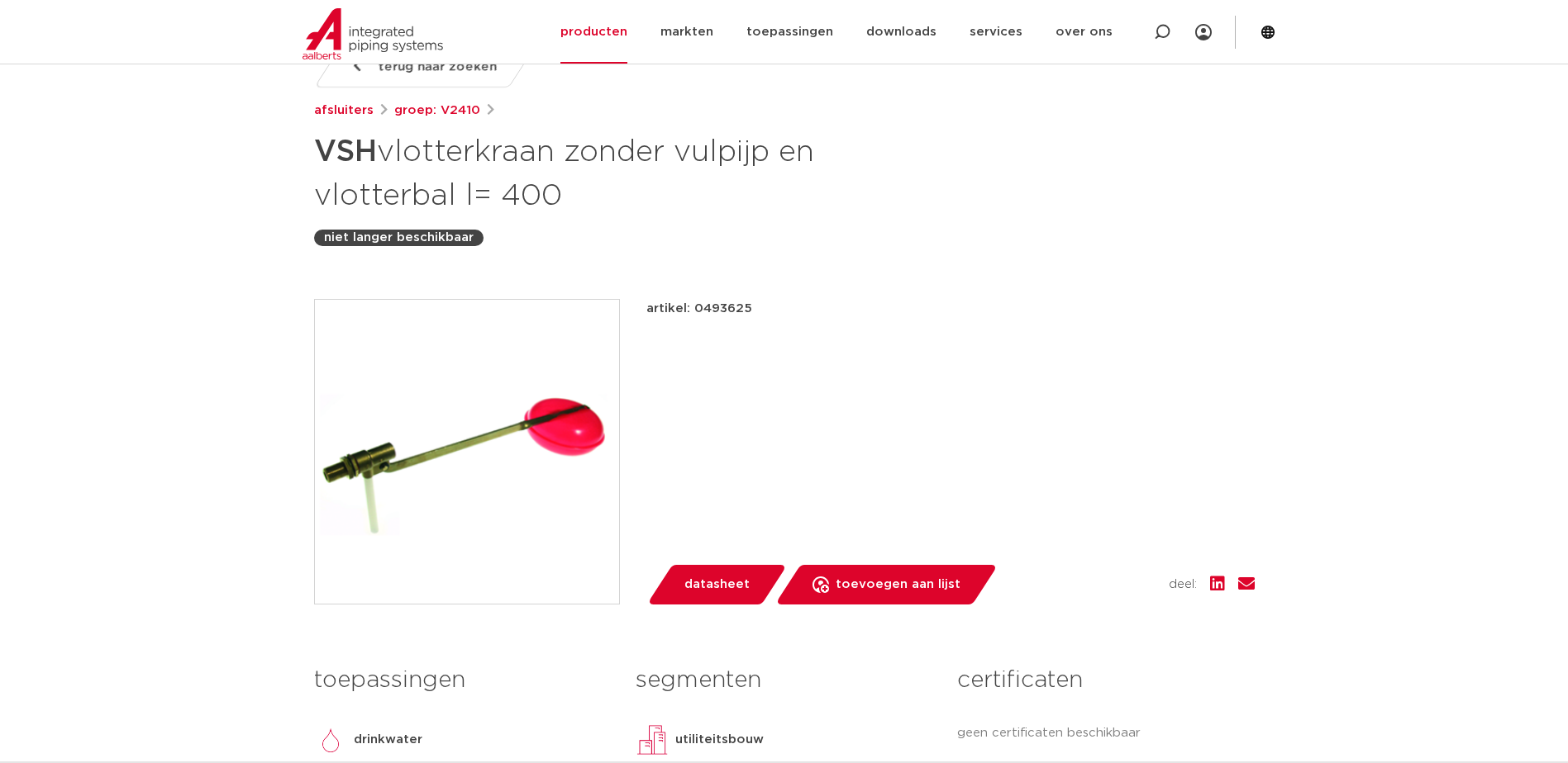
scroll to position [248, 0]
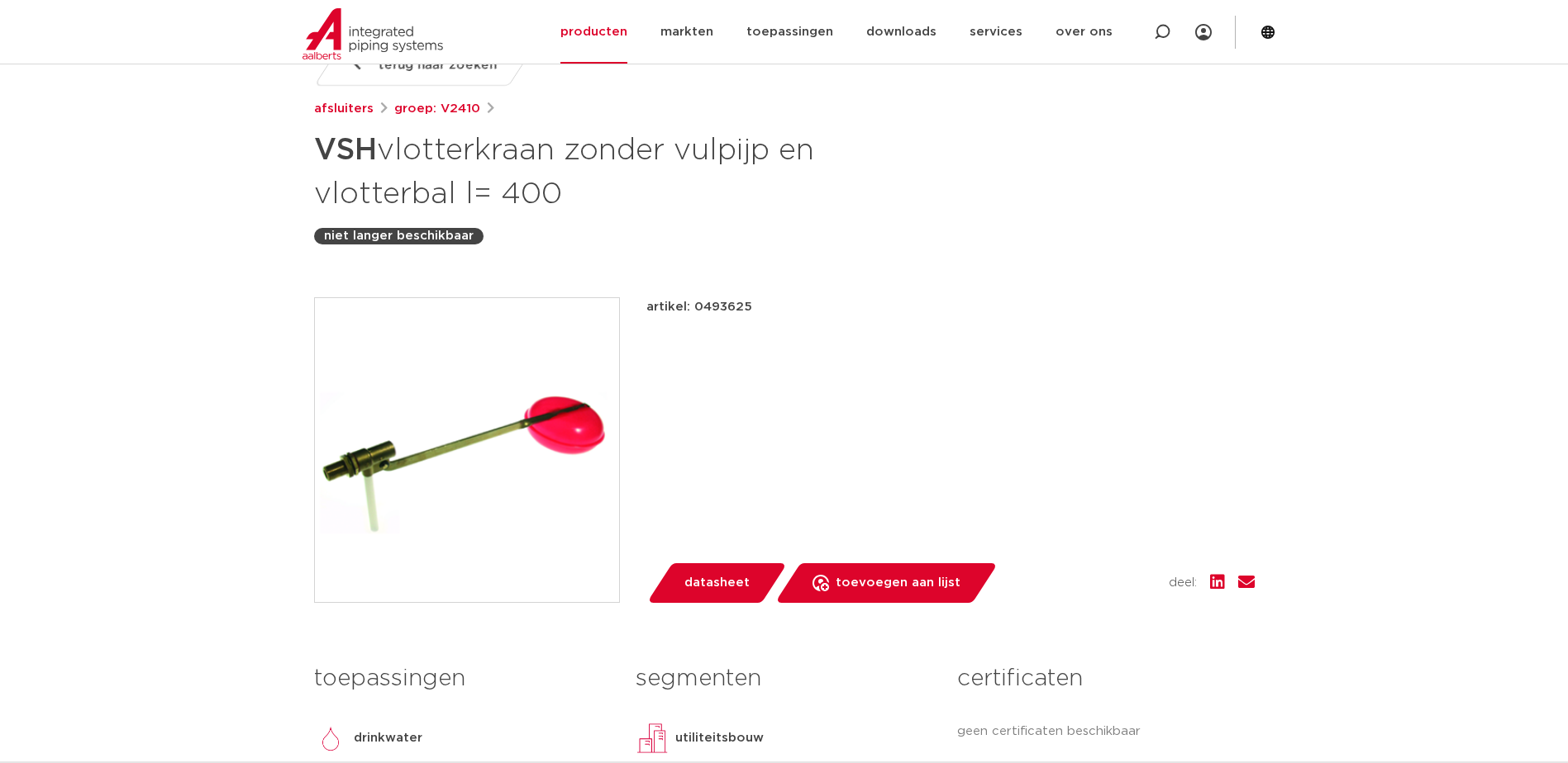
click at [522, 372] on img at bounding box center [467, 450] width 304 height 304
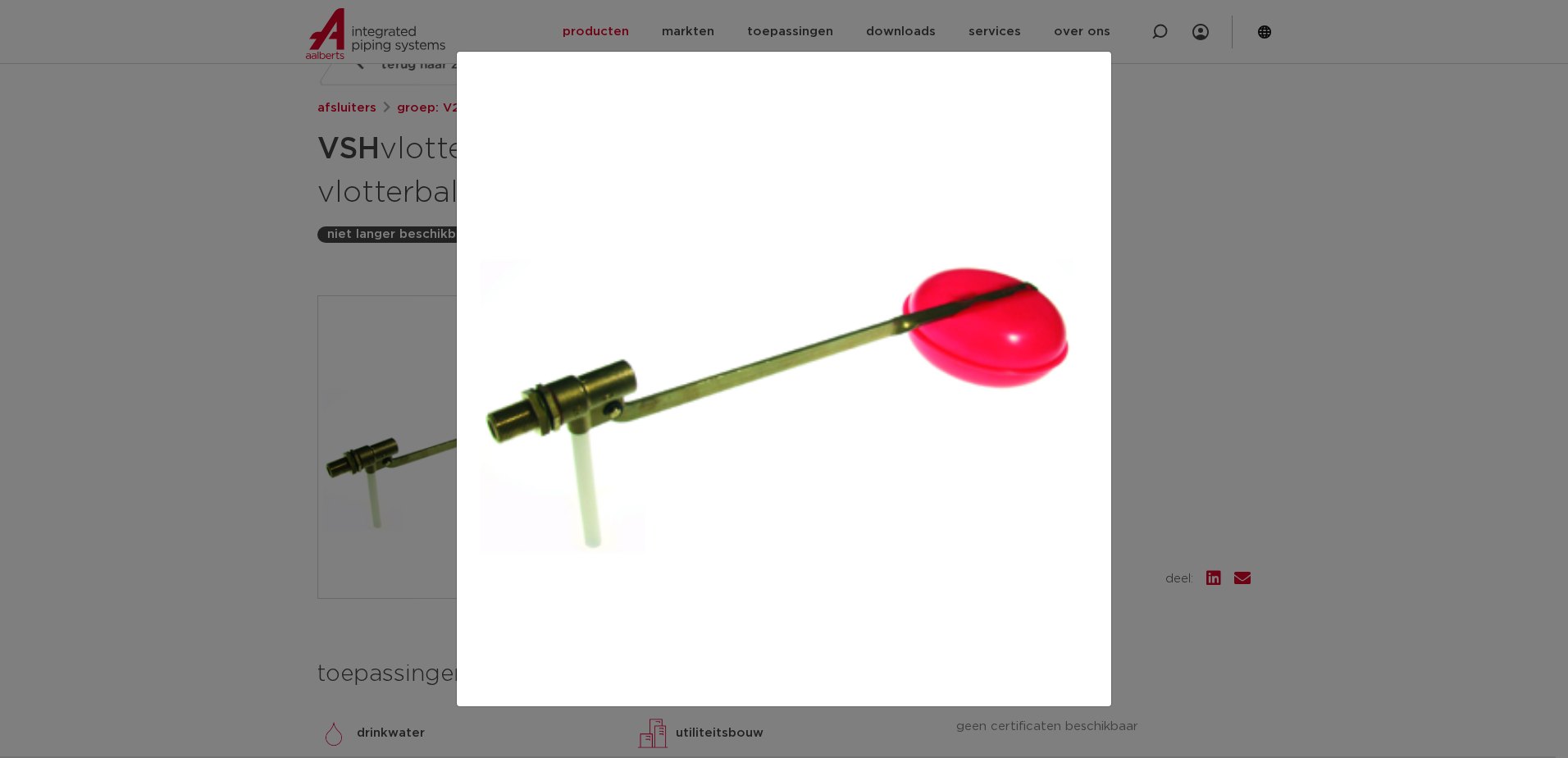
click at [1275, 396] on div at bounding box center [784, 379] width 1568 height 758
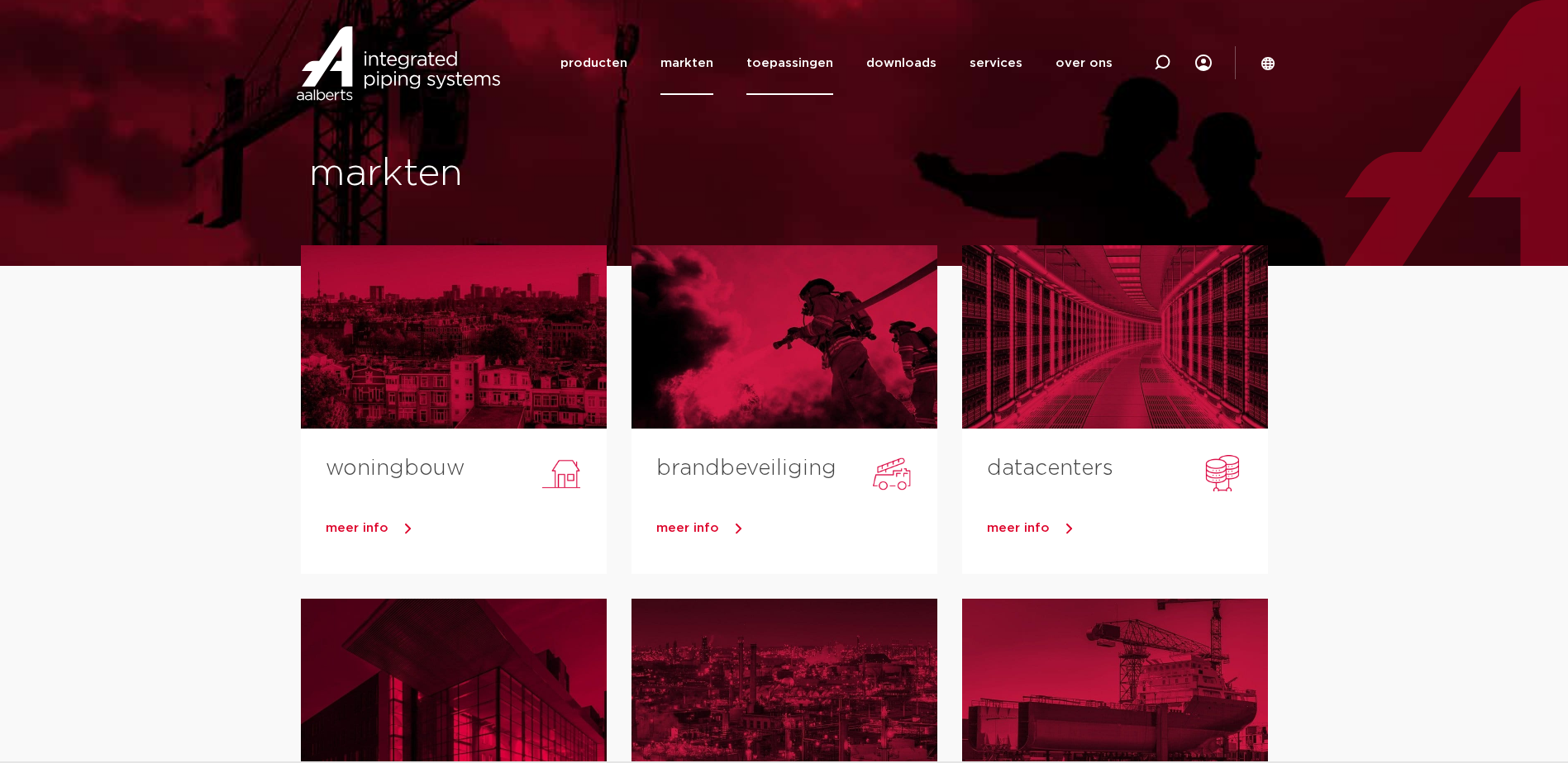
click at [779, 65] on link "toepassingen" at bounding box center [789, 64] width 87 height 64
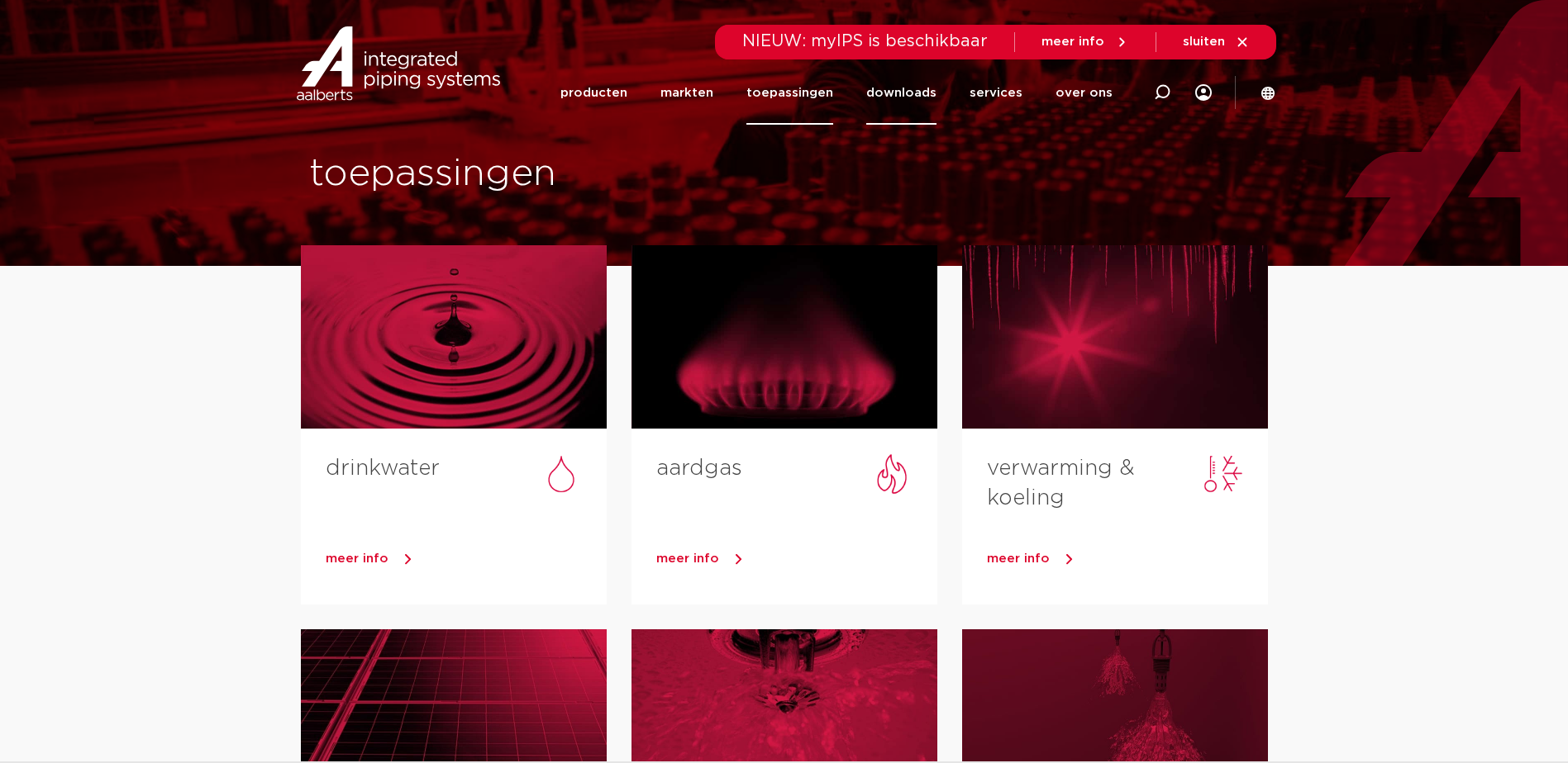
click at [881, 101] on link "downloads" at bounding box center [902, 93] width 70 height 64
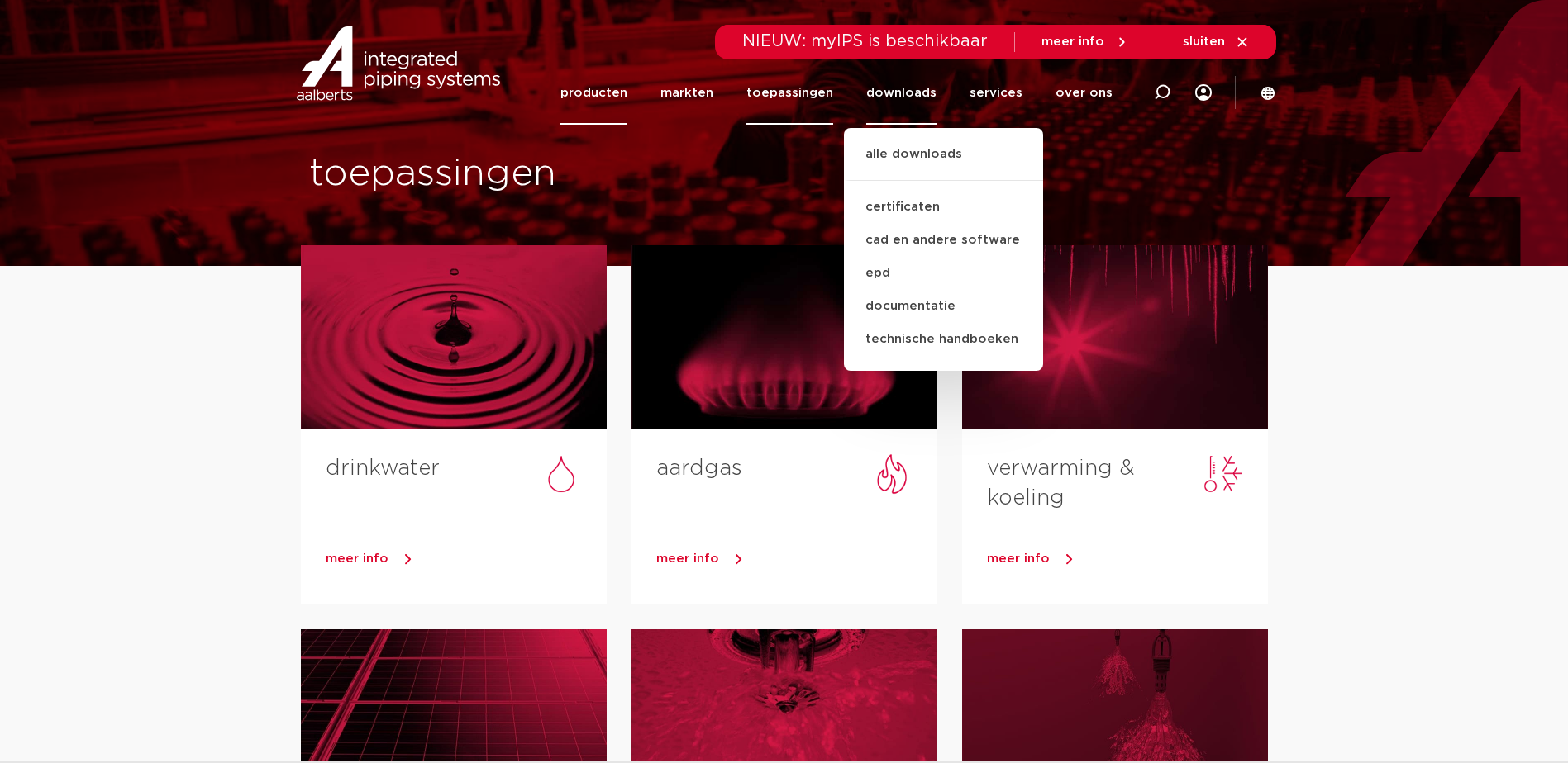
click at [586, 105] on link "producten" at bounding box center [594, 93] width 67 height 64
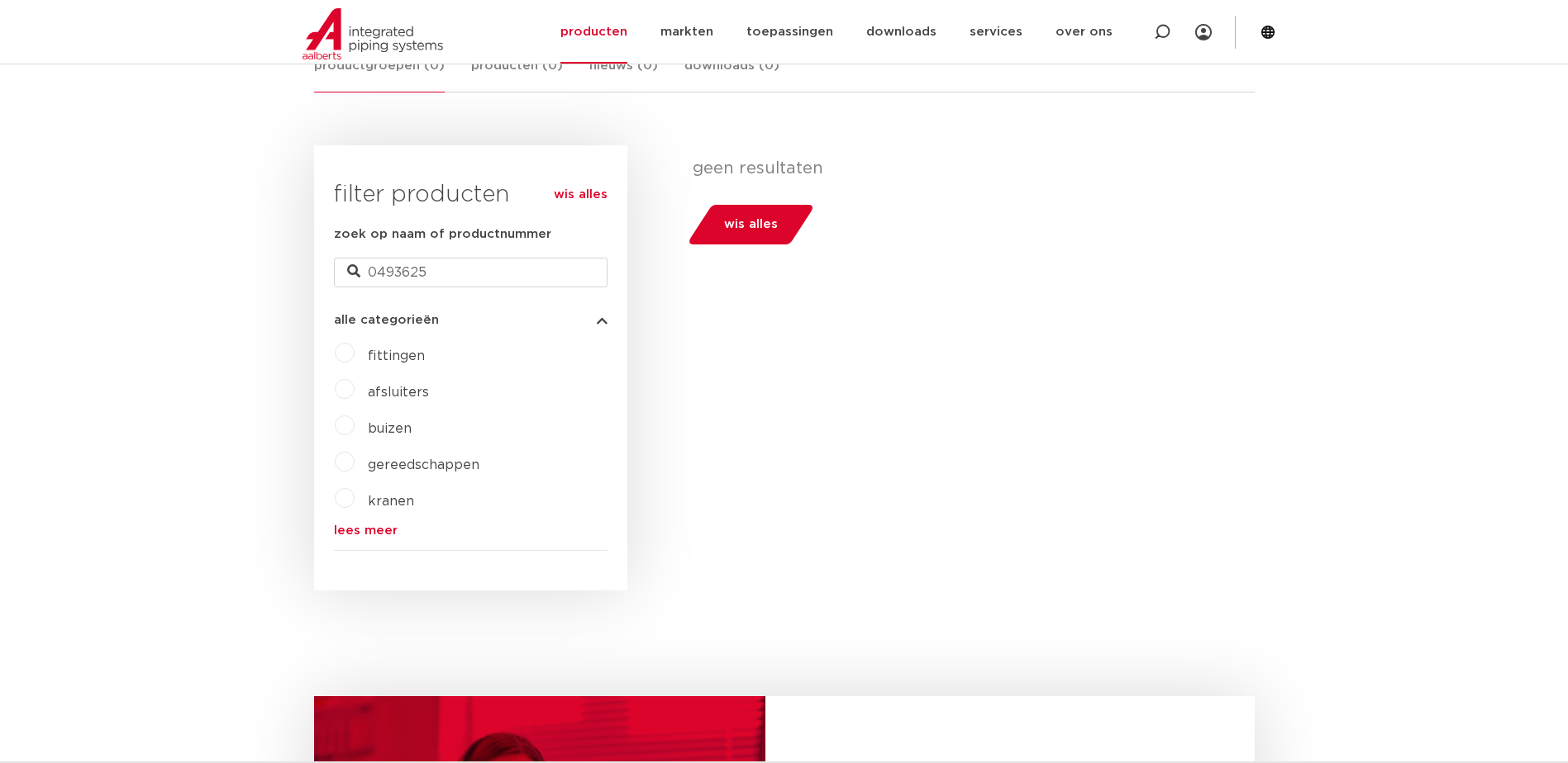
scroll to position [165, 0]
